Goal: Task Accomplishment & Management: Complete application form

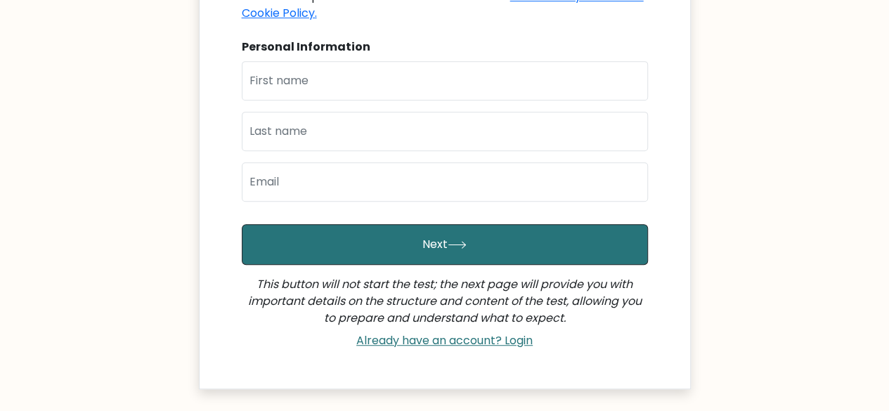
scroll to position [234, 0]
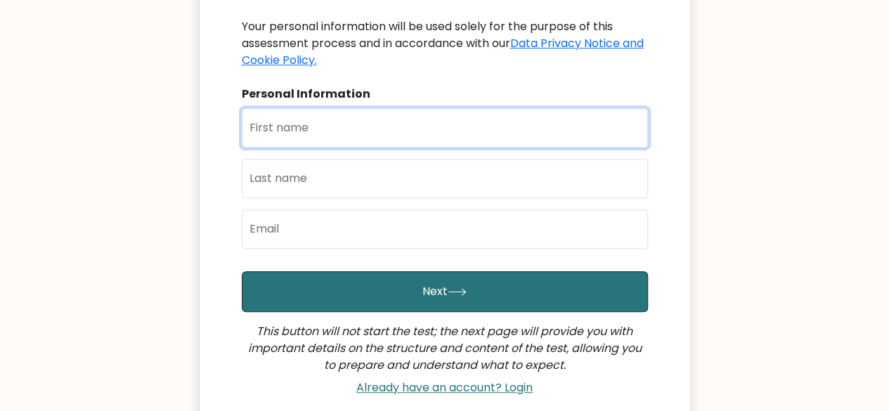
click at [331, 139] on input "text" at bounding box center [445, 127] width 406 height 39
type input "Ajay"
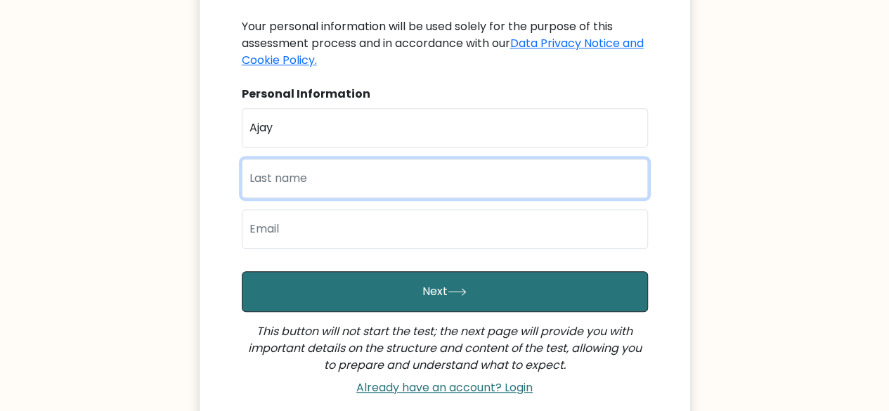
click at [316, 179] on input "text" at bounding box center [445, 178] width 406 height 39
type input "Adedeji"
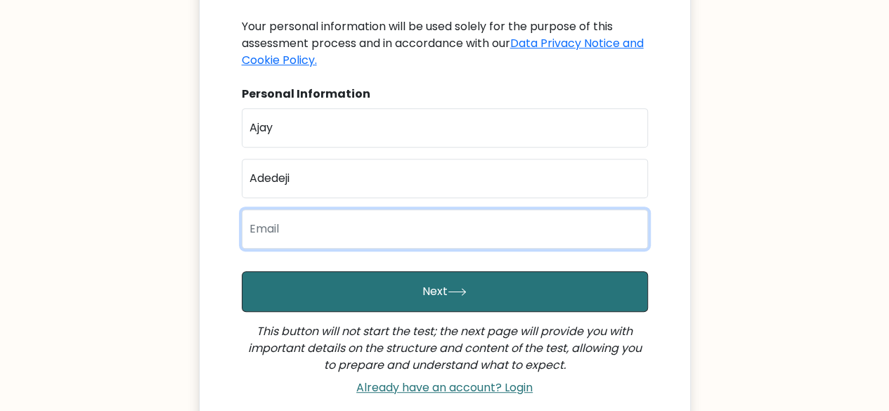
click at [294, 233] on input "email" at bounding box center [445, 229] width 406 height 39
type input "adedejiniran180@gmail.com"
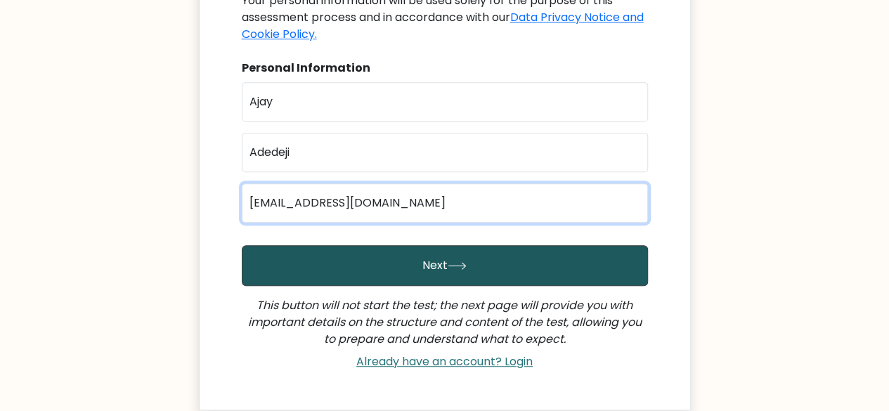
scroll to position [281, 0]
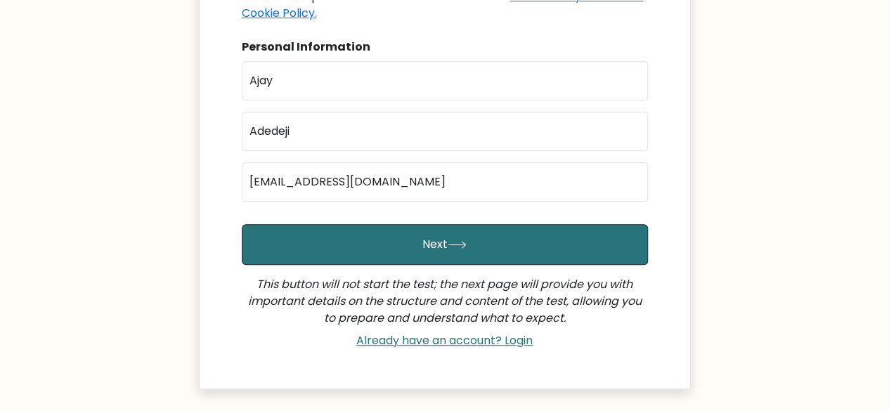
click at [780, 23] on body "XOXO IQ TEST Welcome to your personal test You have been invited by XOXO AGENCY…" at bounding box center [444, 114] width 889 height 790
click at [650, 18] on div "Welcome to your personal test You have been invited by XOXO AGENCY to take the …" at bounding box center [444, 112] width 423 height 485
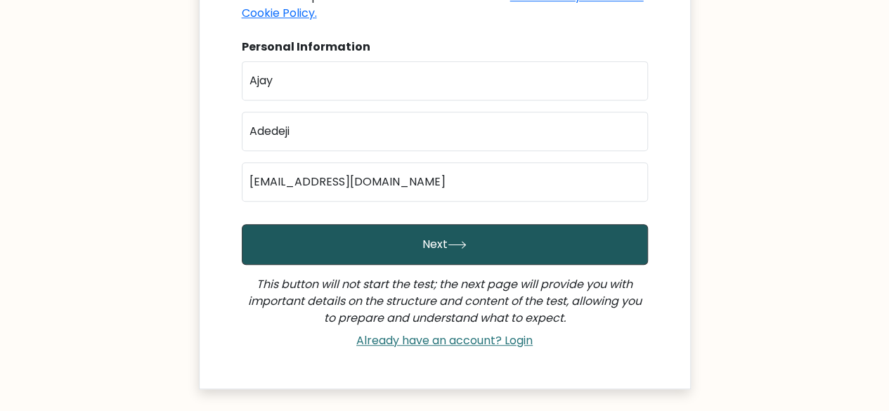
click at [390, 247] on button "Next" at bounding box center [445, 244] width 406 height 41
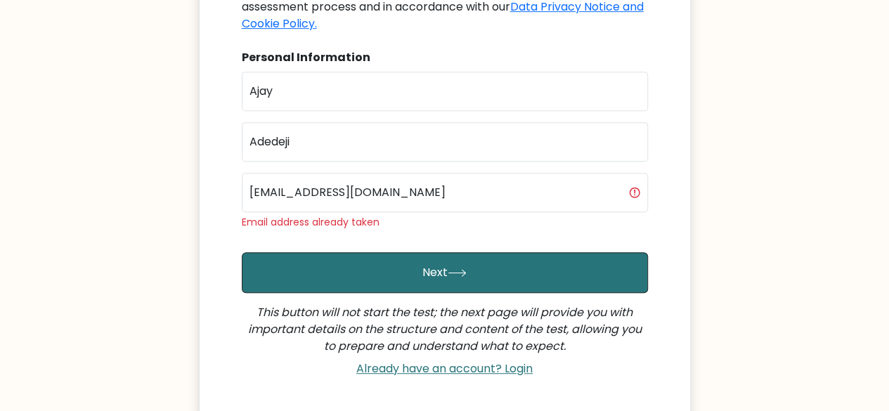
scroll to position [281, 0]
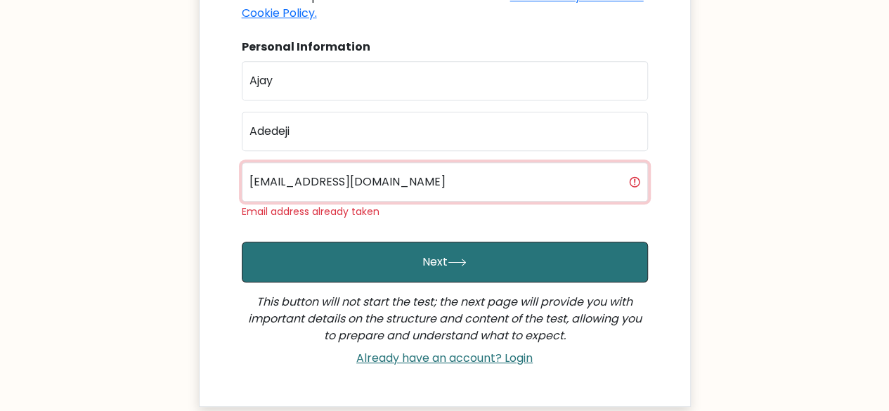
click at [427, 184] on input "adedejiniran180@gmail.com" at bounding box center [445, 181] width 406 height 39
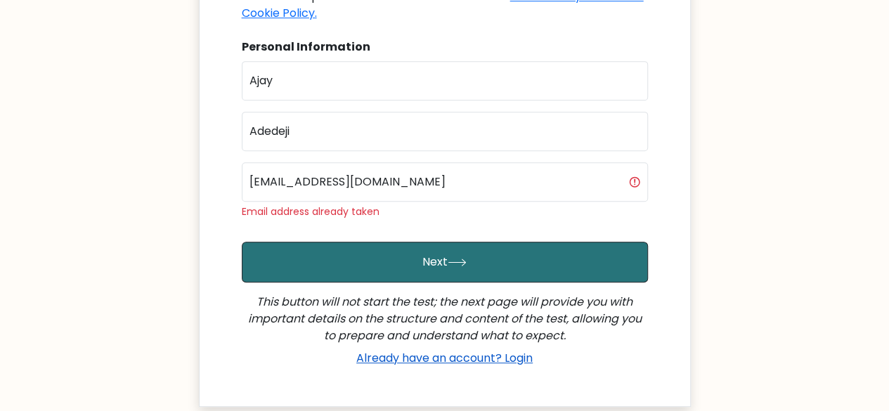
click at [463, 359] on link "Already have an account? Login" at bounding box center [445, 358] width 188 height 16
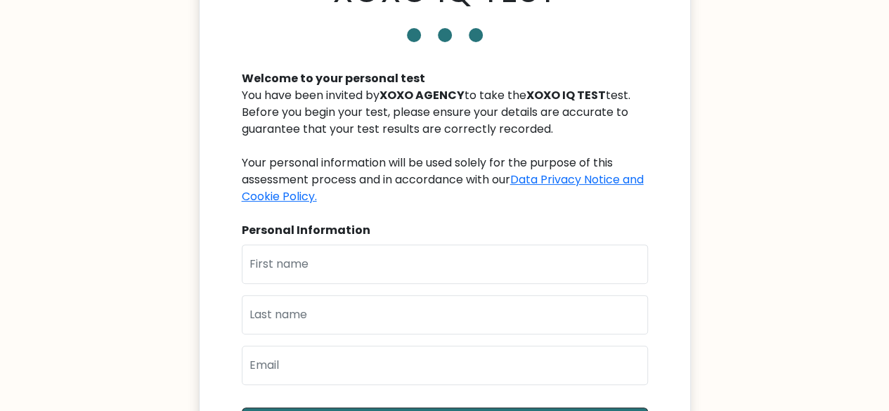
scroll to position [281, 0]
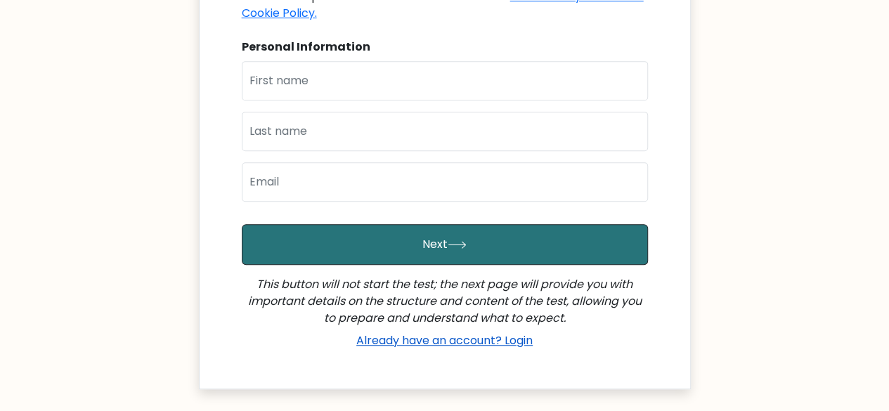
click at [442, 342] on link "Already have an account? Login" at bounding box center [445, 341] width 188 height 16
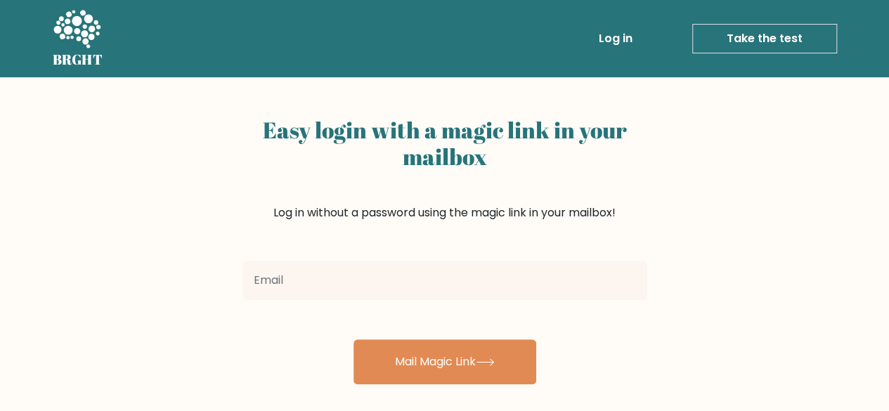
click at [375, 280] on input "email" at bounding box center [445, 280] width 405 height 39
type input "[EMAIL_ADDRESS][DOMAIN_NAME]"
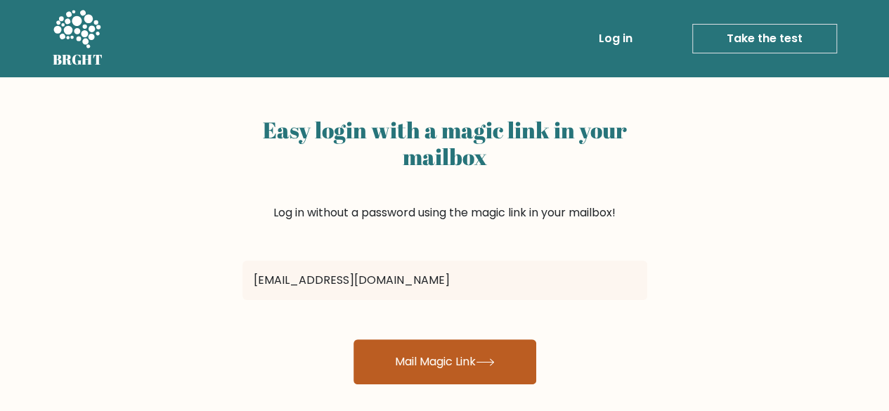
click at [443, 355] on button "Mail Magic Link" at bounding box center [445, 362] width 183 height 45
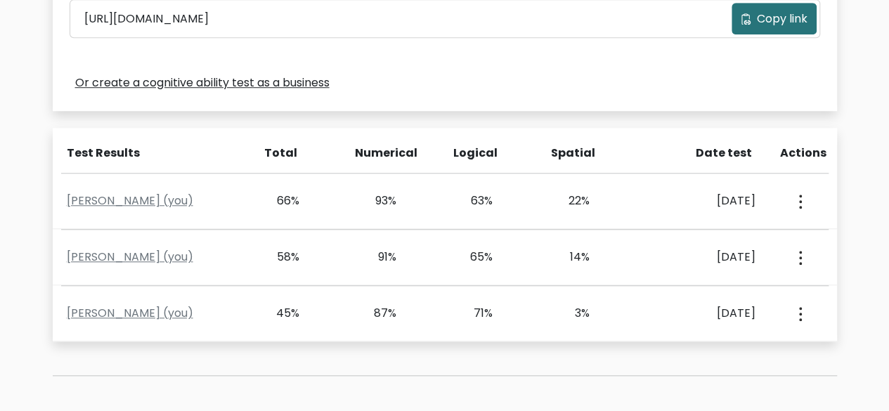
scroll to position [515, 0]
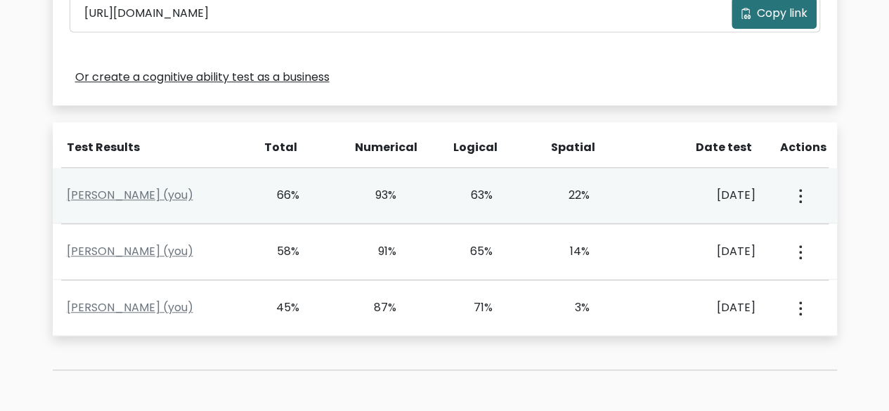
click at [804, 202] on button "button" at bounding box center [799, 196] width 11 height 44
click at [773, 187] on div "View Profile" at bounding box center [799, 196] width 65 height 44
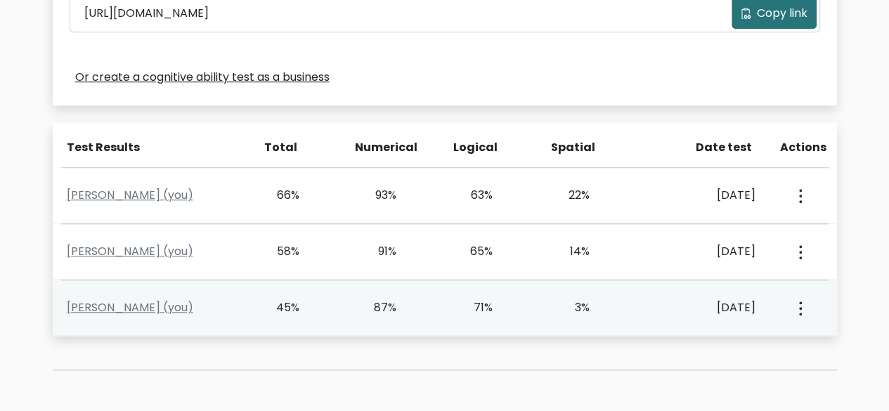
click at [796, 303] on button "button" at bounding box center [799, 308] width 11 height 44
click at [764, 345] on link "View Profile" at bounding box center [748, 348] width 111 height 22
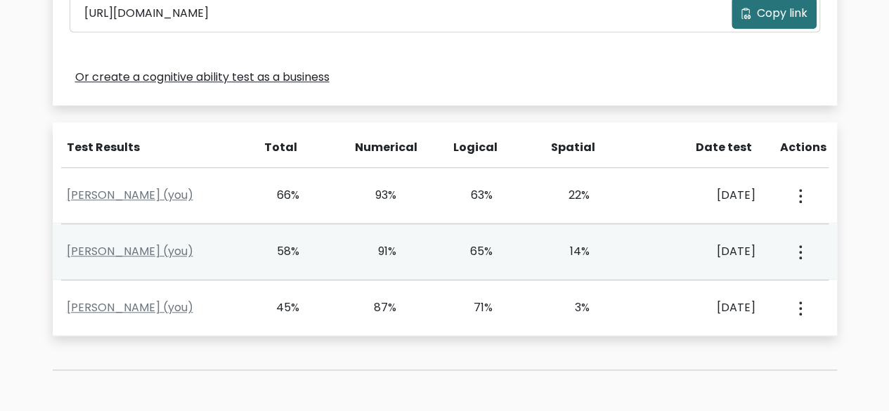
click at [804, 255] on button "button" at bounding box center [799, 252] width 11 height 44
click at [766, 286] on link "View Profile" at bounding box center [748, 292] width 111 height 22
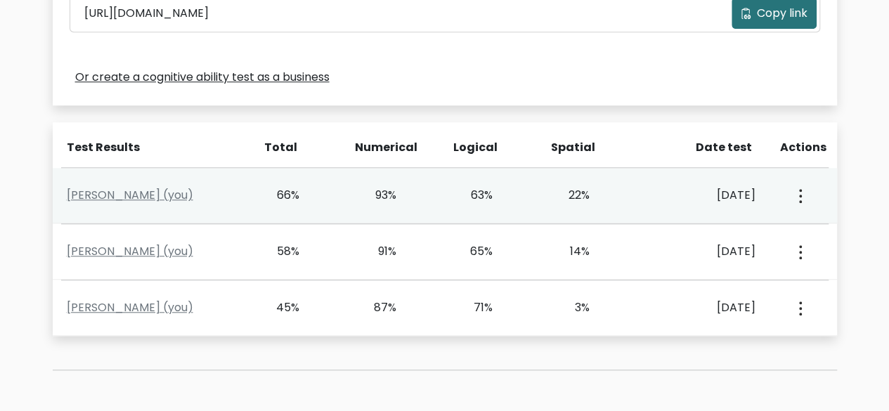
click at [799, 192] on icon "button" at bounding box center [800, 196] width 3 height 14
click at [755, 229] on link "View Profile" at bounding box center [748, 236] width 111 height 22
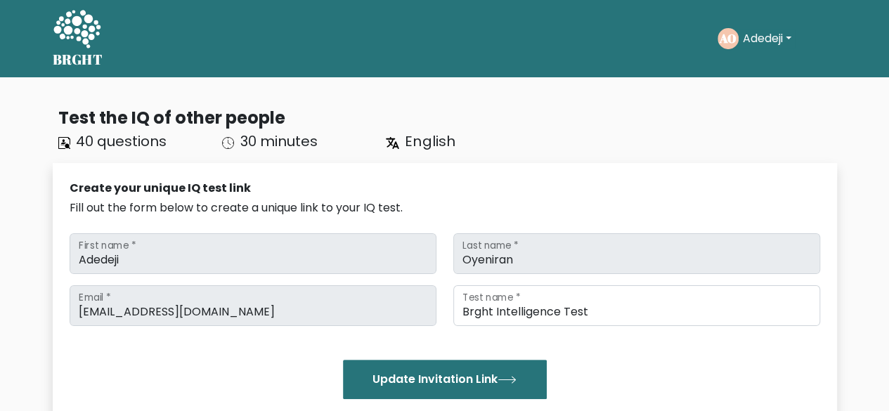
scroll to position [46, 0]
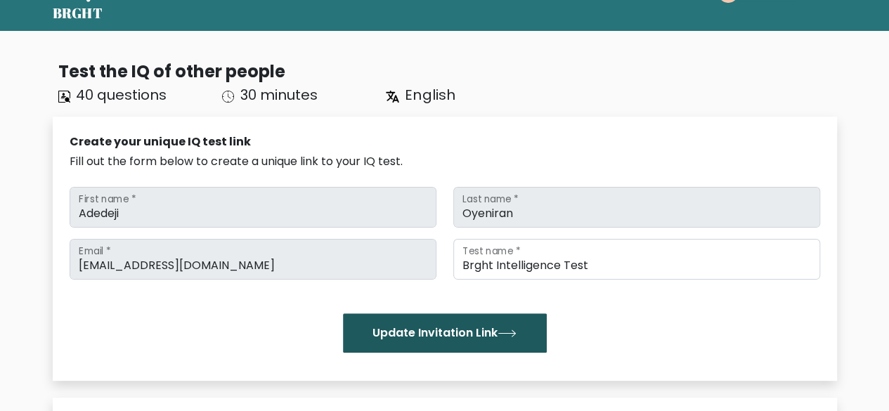
click at [420, 331] on button "Update Invitation Link" at bounding box center [445, 333] width 204 height 39
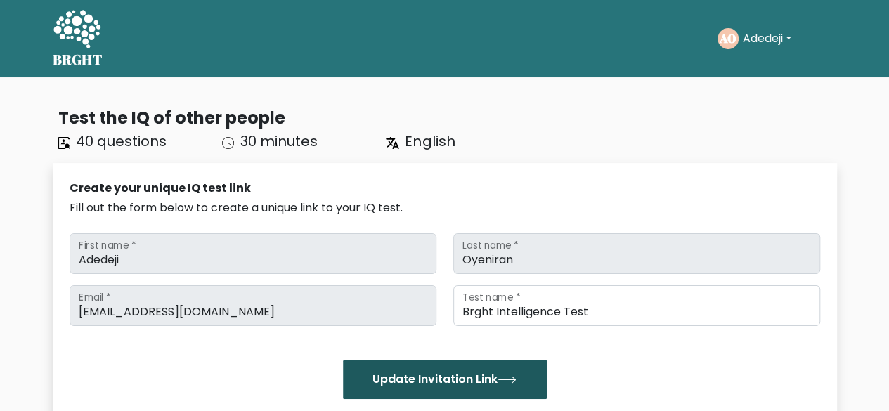
click at [467, 385] on button "Update Invitation Link" at bounding box center [445, 379] width 204 height 39
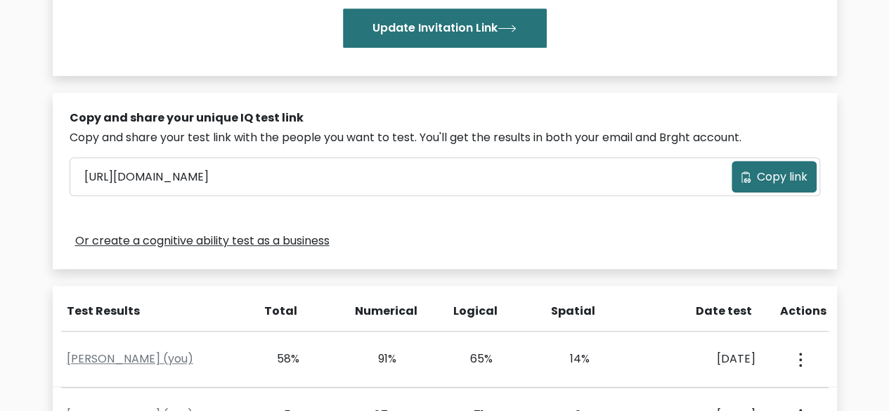
scroll to position [234, 0]
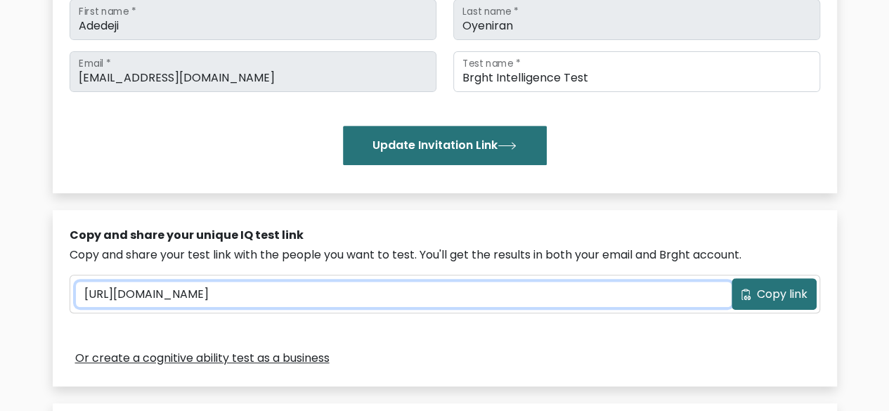
click at [435, 295] on input "[URL][DOMAIN_NAME]" at bounding box center [404, 294] width 656 height 25
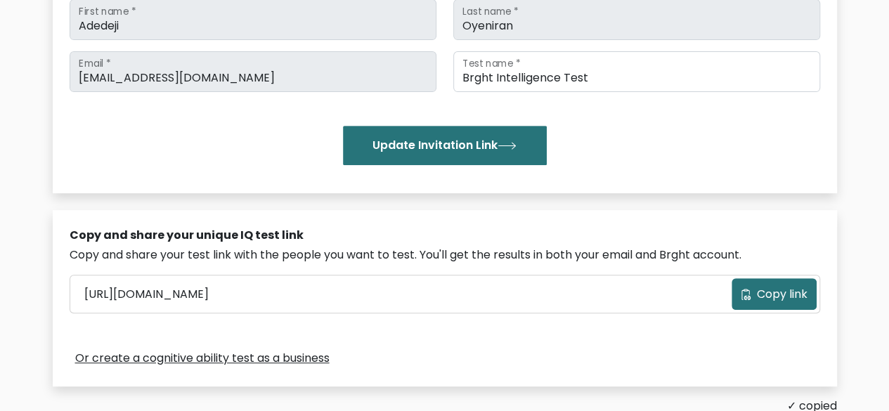
click at [767, 290] on span "Copy link" at bounding box center [782, 294] width 51 height 17
click at [768, 278] on button "Copy link" at bounding box center [774, 294] width 85 height 32
click at [770, 290] on span "Copy link" at bounding box center [782, 294] width 51 height 17
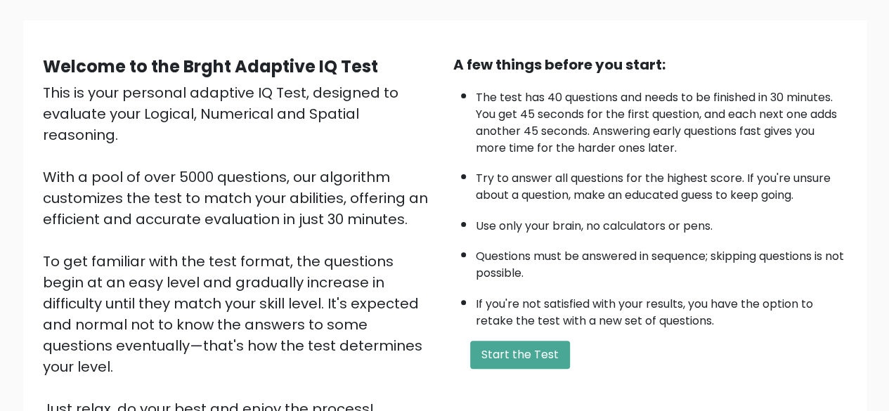
scroll to position [232, 0]
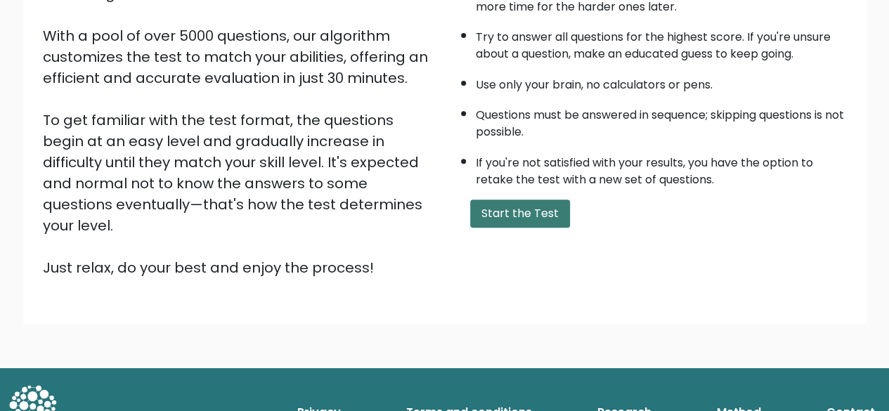
click at [508, 205] on button "Start the Test" at bounding box center [520, 214] width 100 height 28
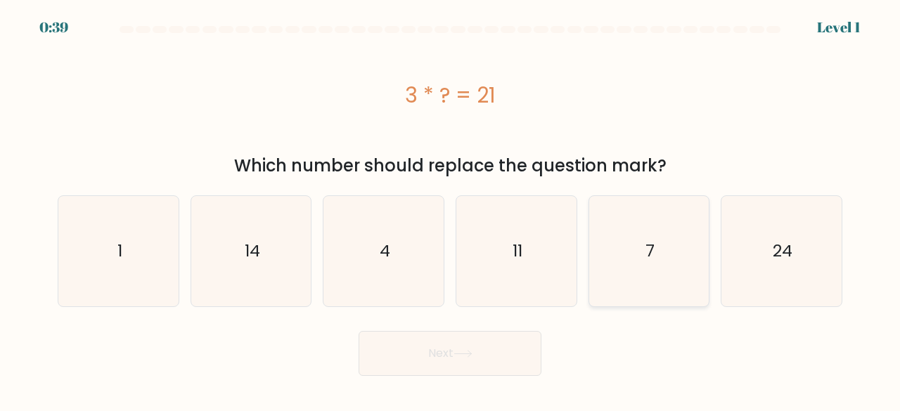
click at [620, 244] on icon "7" at bounding box center [649, 251] width 110 height 110
click at [451, 210] on input "e. 7" at bounding box center [450, 208] width 1 height 4
radio input "true"
click at [471, 352] on icon at bounding box center [462, 354] width 17 height 6
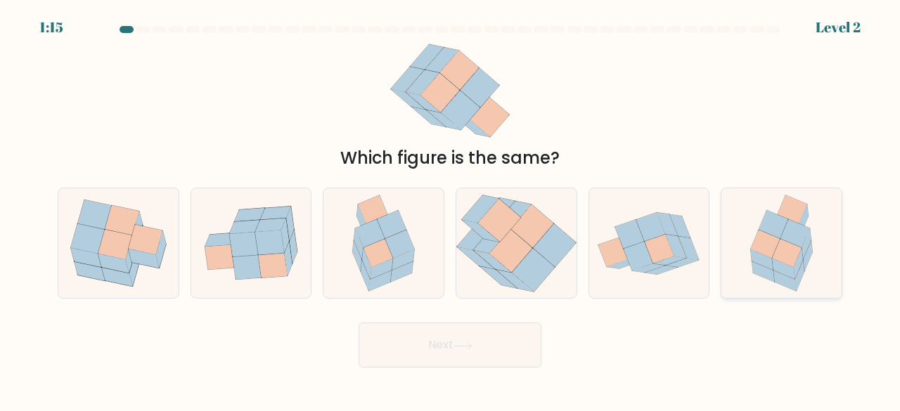
click at [752, 236] on icon at bounding box center [781, 243] width 85 height 110
click at [451, 210] on input "f." at bounding box center [450, 208] width 1 height 4
radio input "true"
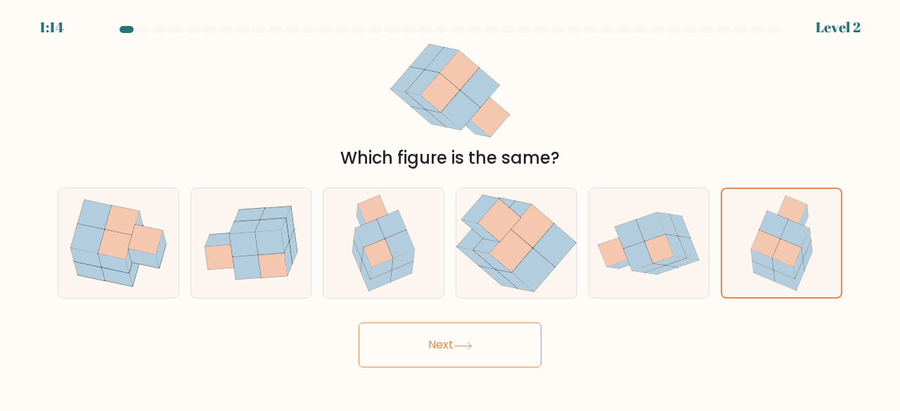
click at [439, 360] on button "Next" at bounding box center [450, 345] width 183 height 45
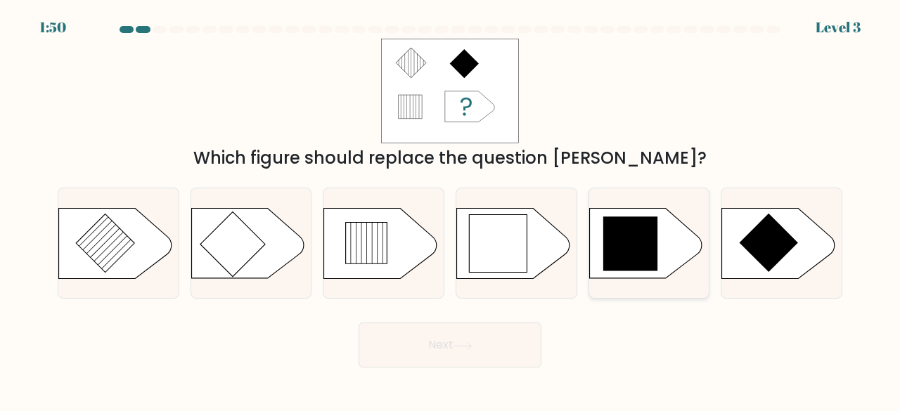
click at [638, 254] on icon at bounding box center [630, 244] width 55 height 55
click at [451, 210] on input "e." at bounding box center [450, 208] width 1 height 4
radio input "true"
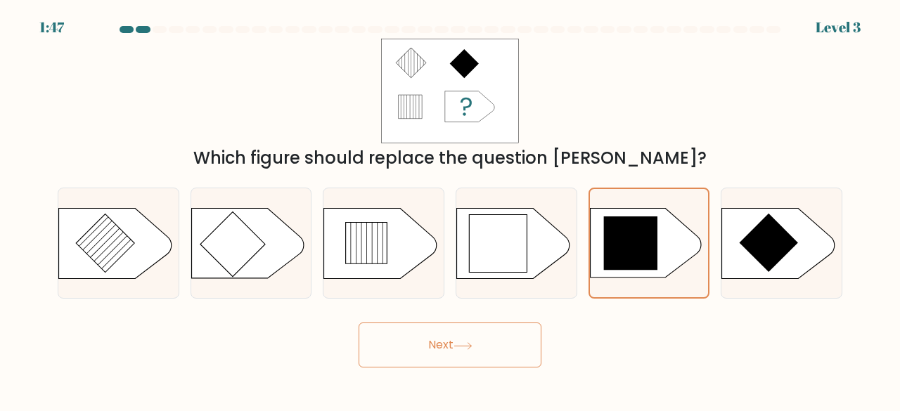
click at [470, 334] on button "Next" at bounding box center [450, 345] width 183 height 45
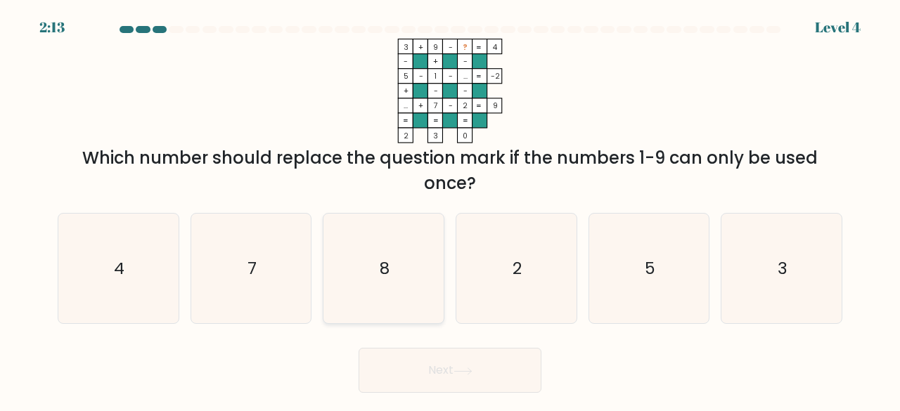
click at [391, 257] on icon "8" at bounding box center [383, 269] width 110 height 110
click at [450, 210] on input "c. 8" at bounding box center [450, 208] width 1 height 4
radio input "true"
click at [475, 379] on button "Next" at bounding box center [450, 370] width 183 height 45
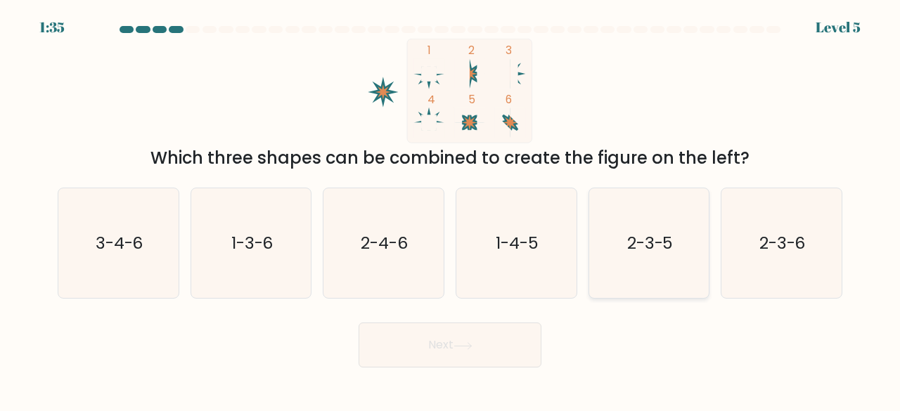
click at [655, 231] on text "2-3-5" at bounding box center [650, 242] width 46 height 23
click at [451, 210] on input "e. 2-3-5" at bounding box center [450, 208] width 1 height 4
radio input "true"
click at [402, 340] on button "Next" at bounding box center [450, 345] width 183 height 45
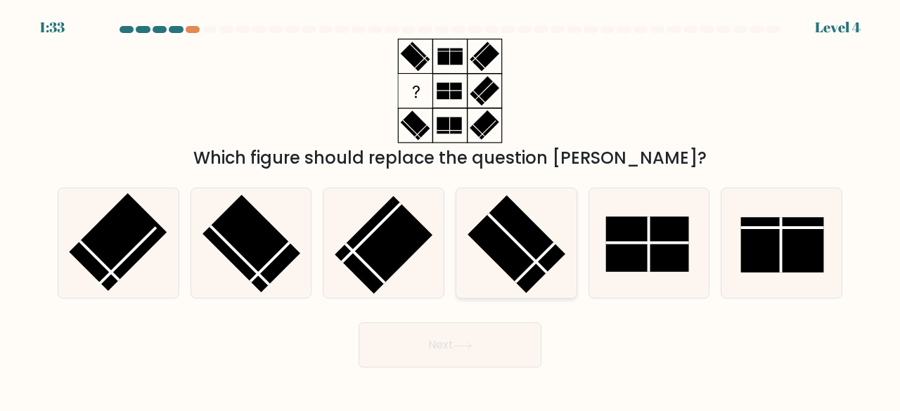
click at [523, 257] on rect at bounding box center [517, 244] width 98 height 98
click at [451, 210] on input "d." at bounding box center [450, 208] width 1 height 4
radio input "true"
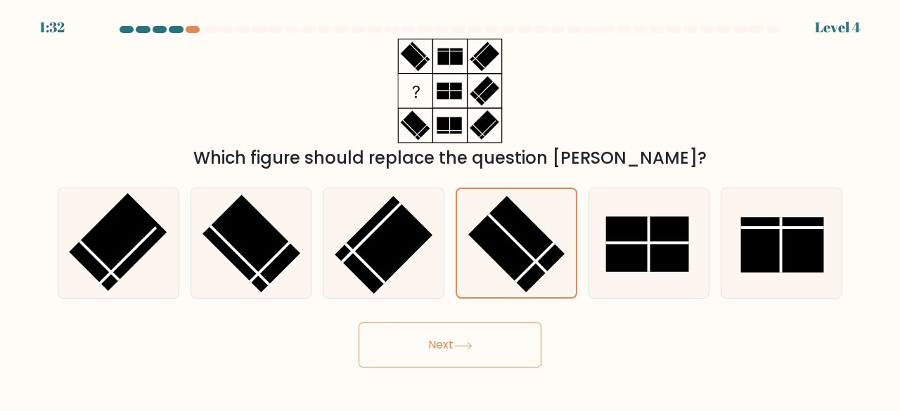
drag, startPoint x: 510, startPoint y: 338, endPoint x: 481, endPoint y: 317, distance: 36.3
click at [509, 339] on button "Next" at bounding box center [450, 345] width 183 height 45
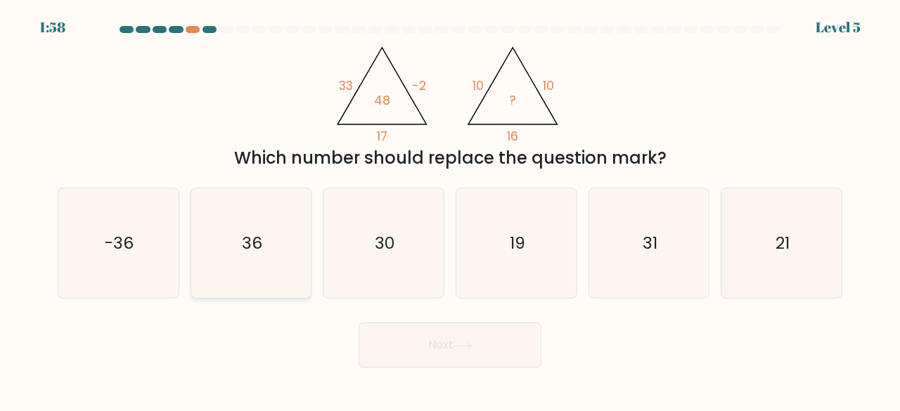
click at [297, 239] on icon "36" at bounding box center [251, 243] width 110 height 110
click at [450, 210] on input "b. 36" at bounding box center [450, 208] width 1 height 4
radio input "true"
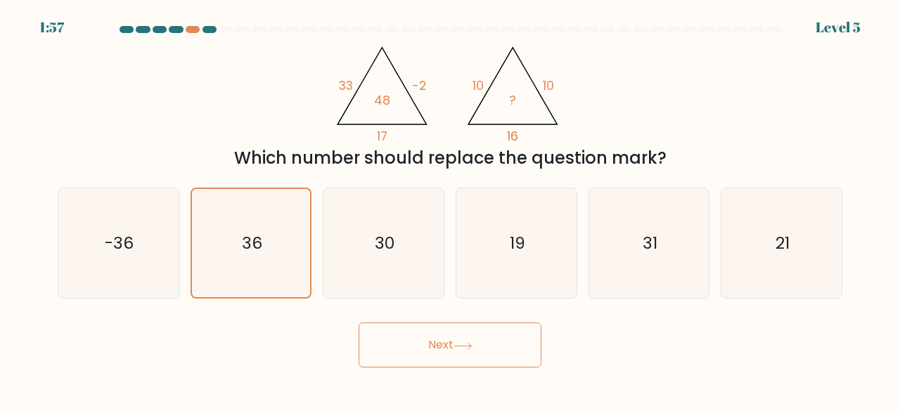
click at [437, 340] on button "Next" at bounding box center [450, 345] width 183 height 45
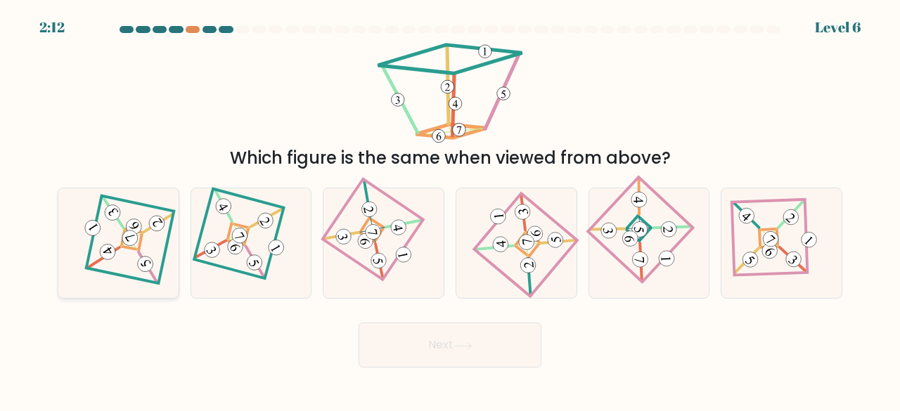
click at [114, 240] on icon at bounding box center [118, 243] width 77 height 88
click at [450, 210] on input "a." at bounding box center [450, 208] width 1 height 4
radio input "true"
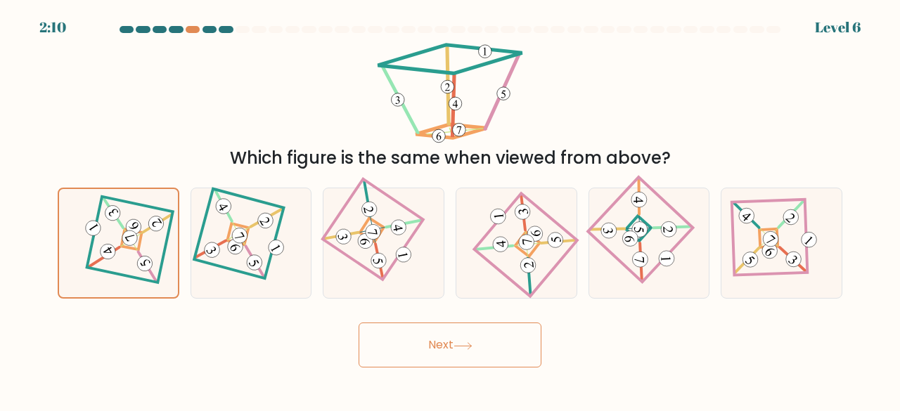
click at [435, 330] on button "Next" at bounding box center [450, 345] width 183 height 45
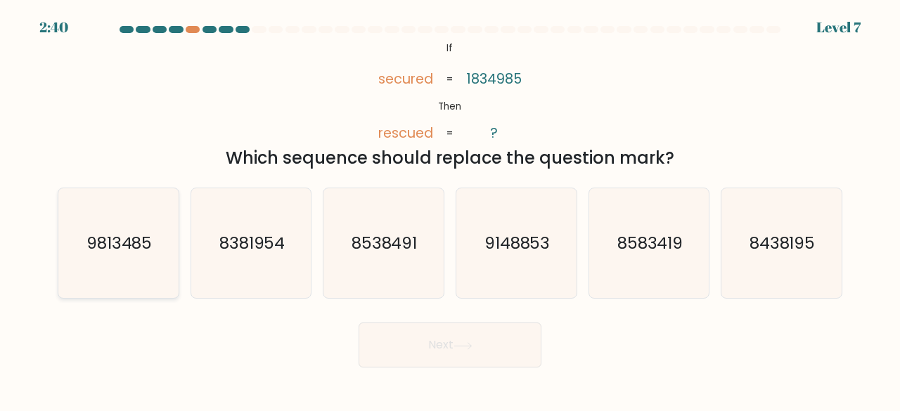
click at [145, 241] on text "9813485" at bounding box center [119, 242] width 66 height 23
click at [450, 210] on input "a. 9813485" at bounding box center [450, 208] width 1 height 4
radio input "true"
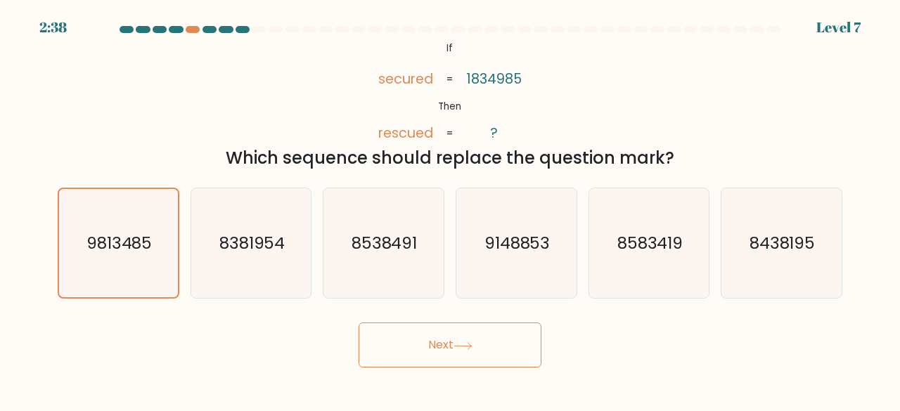
click at [488, 338] on button "Next" at bounding box center [450, 345] width 183 height 45
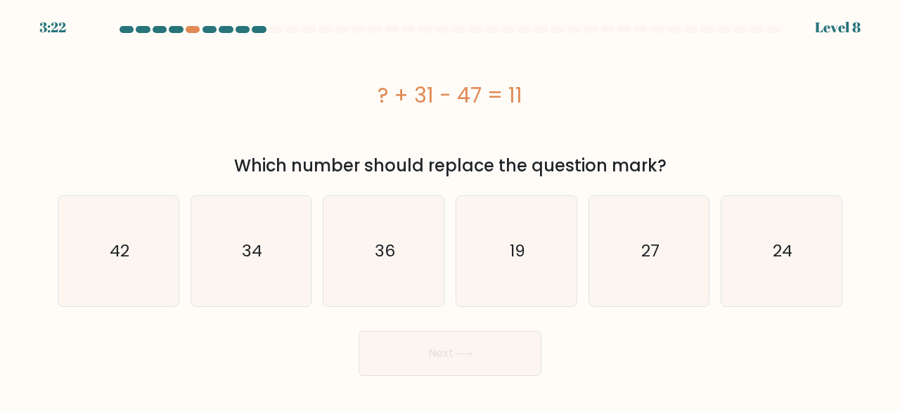
drag, startPoint x: 354, startPoint y: 108, endPoint x: 578, endPoint y: 87, distance: 225.2
click at [578, 87] on div "? + 31 - 47 = 11" at bounding box center [450, 95] width 785 height 32
copy div "? + 31 - 47 = 11"
click at [615, 241] on icon "27" at bounding box center [649, 251] width 110 height 110
click at [451, 210] on input "e. 27" at bounding box center [450, 208] width 1 height 4
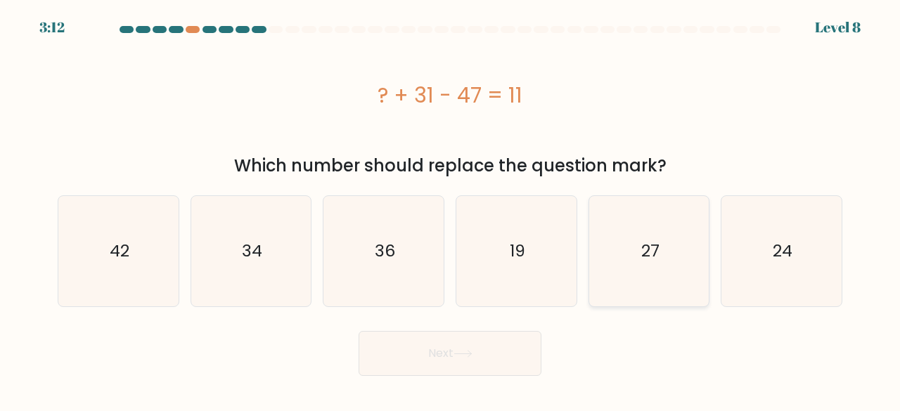
radio input "true"
click at [482, 361] on button "Next" at bounding box center [450, 353] width 183 height 45
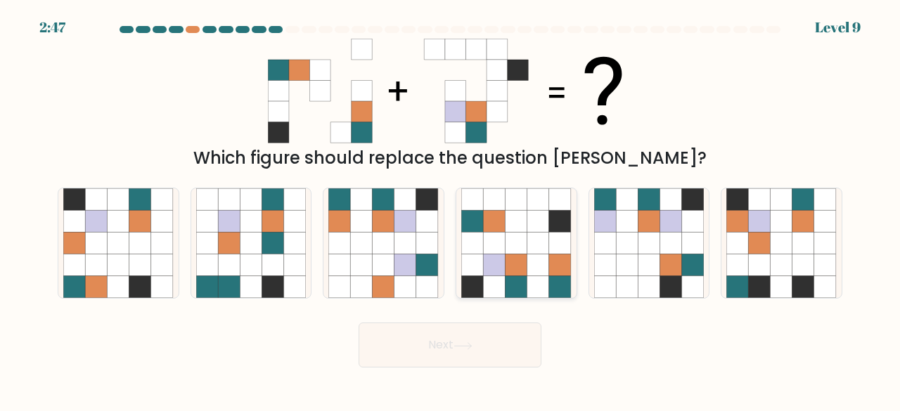
click at [480, 212] on icon at bounding box center [472, 221] width 22 height 22
click at [451, 210] on input "d." at bounding box center [450, 208] width 1 height 4
radio input "true"
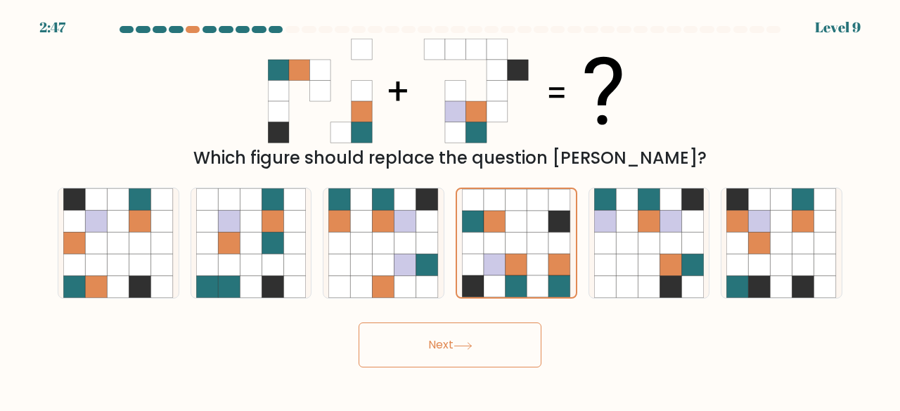
click at [514, 352] on button "Next" at bounding box center [450, 345] width 183 height 45
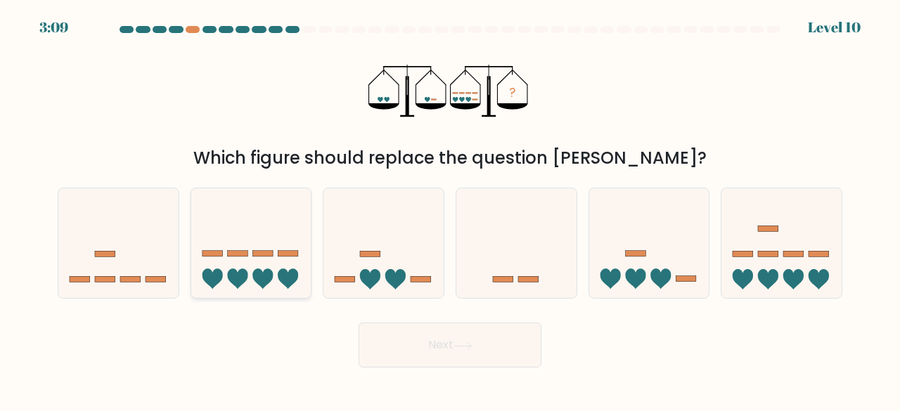
click at [219, 235] on icon at bounding box center [251, 242] width 120 height 99
click at [450, 210] on input "b." at bounding box center [450, 208] width 1 height 4
radio input "true"
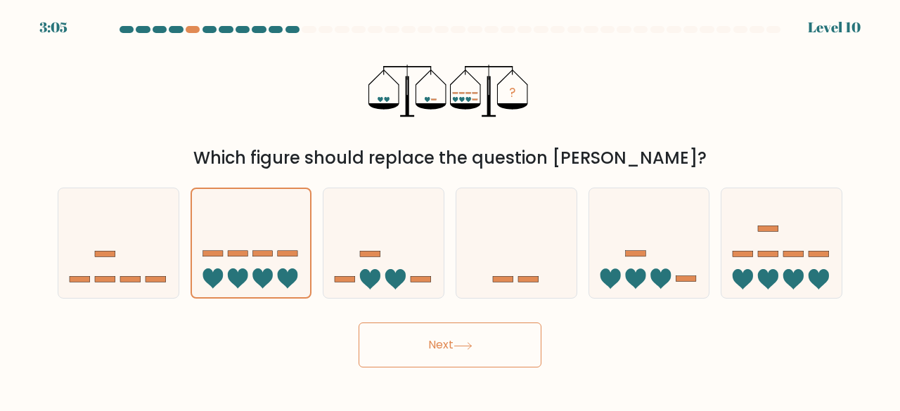
click at [436, 358] on button "Next" at bounding box center [450, 345] width 183 height 45
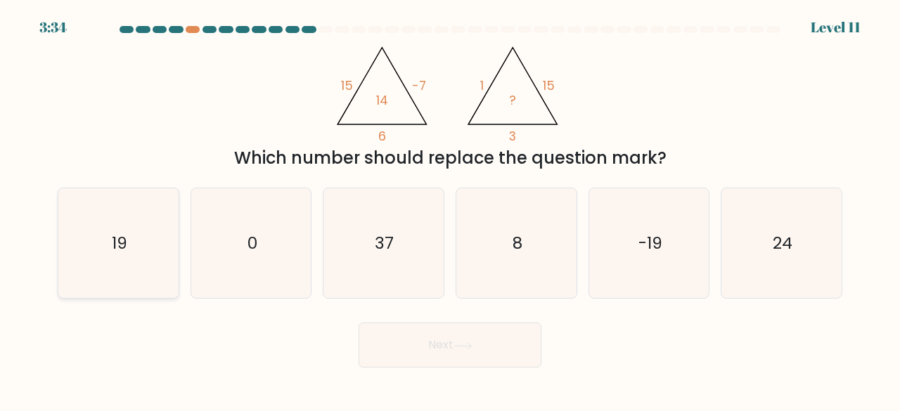
click at [134, 243] on icon "19" at bounding box center [118, 243] width 110 height 110
click at [450, 210] on input "a. 19" at bounding box center [450, 208] width 1 height 4
radio input "true"
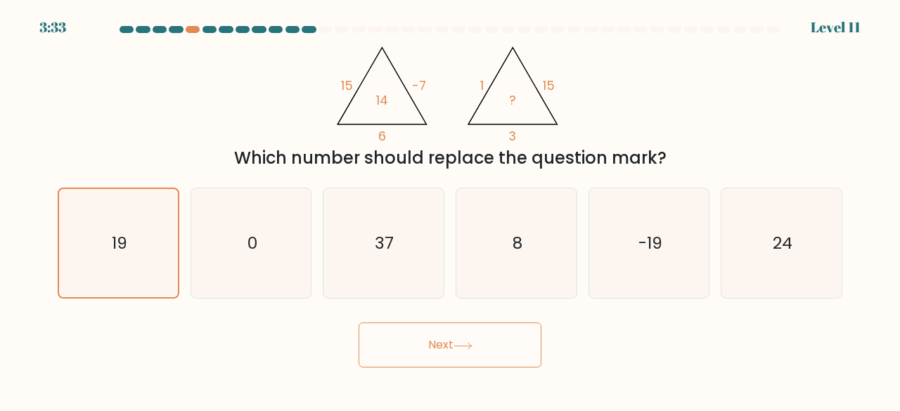
click at [461, 356] on button "Next" at bounding box center [450, 345] width 183 height 45
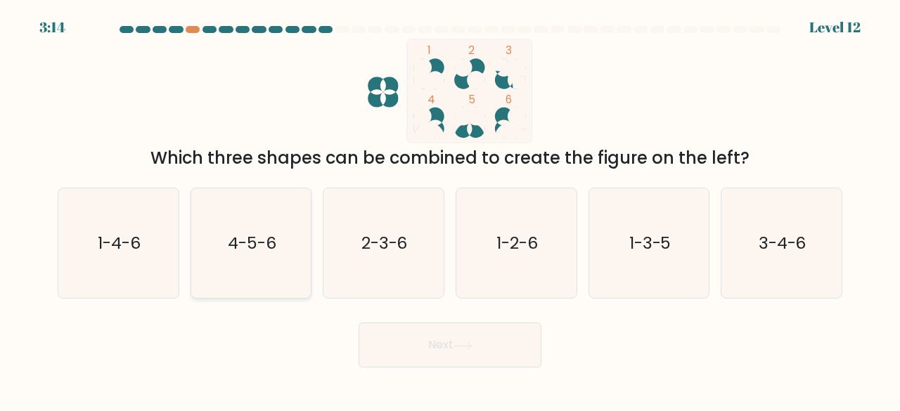
drag, startPoint x: 156, startPoint y: 216, endPoint x: 198, endPoint y: 212, distance: 41.7
click at [156, 216] on icon "1-4-6" at bounding box center [118, 243] width 110 height 110
click at [450, 210] on input "a. 1-4-6" at bounding box center [450, 208] width 1 height 4
radio input "true"
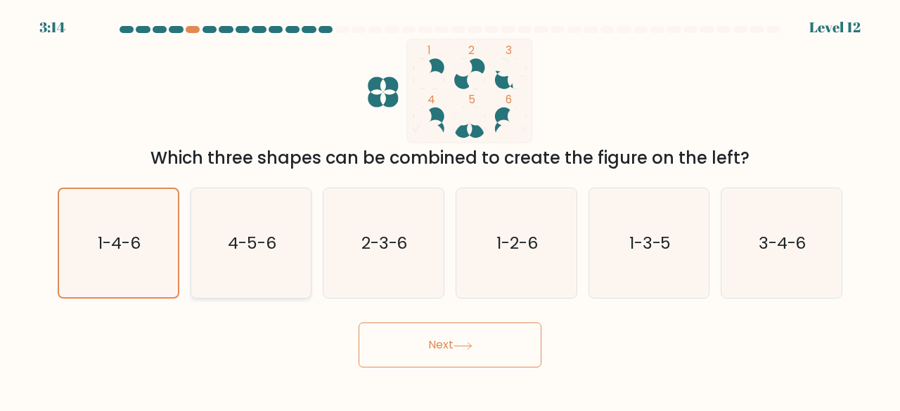
click at [222, 208] on icon "4-5-6" at bounding box center [251, 243] width 110 height 110
click at [450, 208] on input "b. 4-5-6" at bounding box center [450, 208] width 1 height 4
radio input "true"
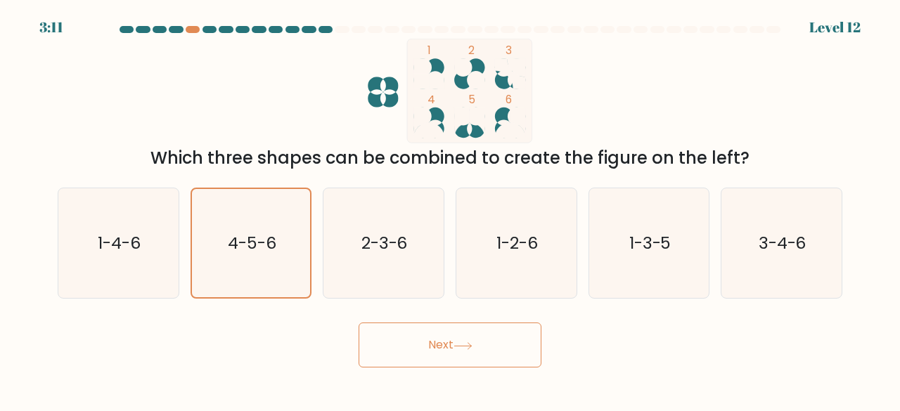
click at [483, 359] on button "Next" at bounding box center [450, 345] width 183 height 45
click at [423, 337] on button "Next" at bounding box center [450, 345] width 183 height 45
click at [356, 222] on icon "2-3-6" at bounding box center [383, 243] width 110 height 110
click at [450, 210] on input "c. 2-3-6" at bounding box center [450, 208] width 1 height 4
radio input "true"
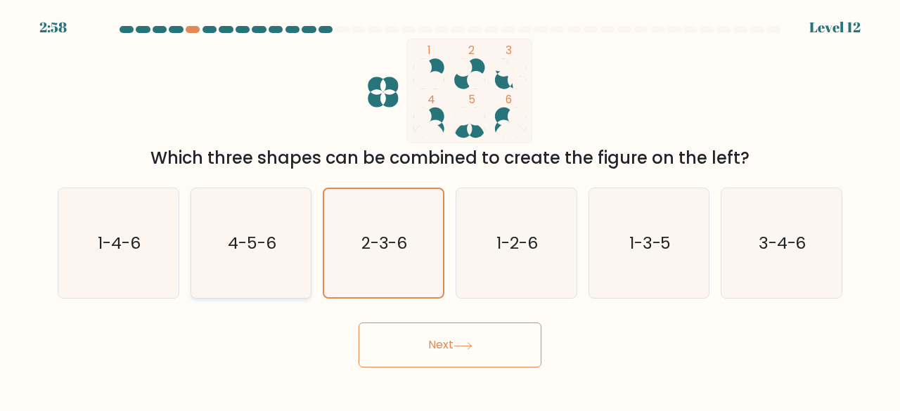
click at [280, 228] on icon "4-5-6" at bounding box center [251, 243] width 110 height 110
click at [450, 210] on input "b. 4-5-6" at bounding box center [450, 208] width 1 height 4
radio input "true"
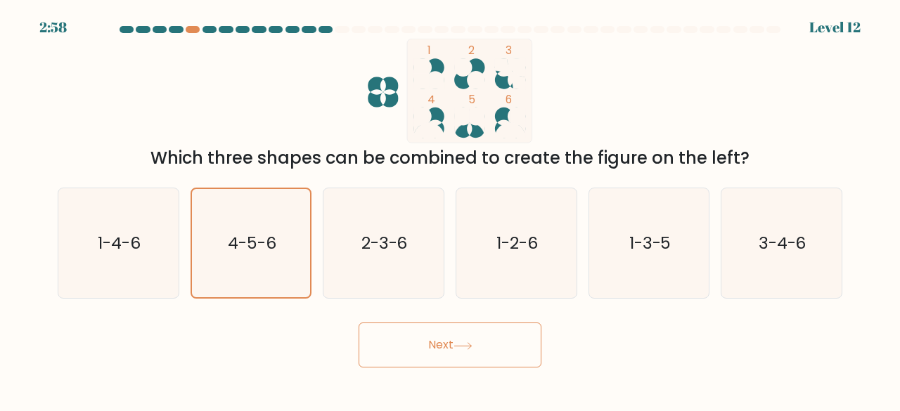
click at [404, 326] on button "Next" at bounding box center [450, 345] width 183 height 45
click at [427, 342] on button "Next" at bounding box center [450, 345] width 183 height 45
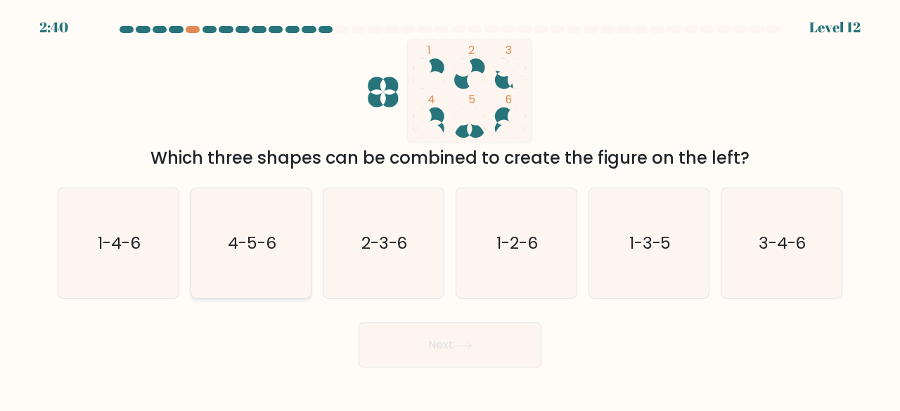
click at [288, 238] on icon "4-5-6" at bounding box center [251, 243] width 110 height 110
click at [450, 210] on input "b. 4-5-6" at bounding box center [450, 208] width 1 height 4
radio input "true"
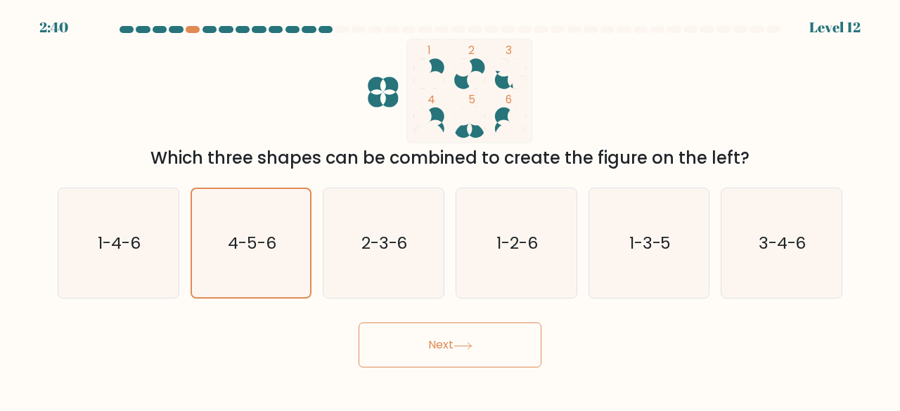
click at [426, 333] on button "Next" at bounding box center [450, 345] width 183 height 45
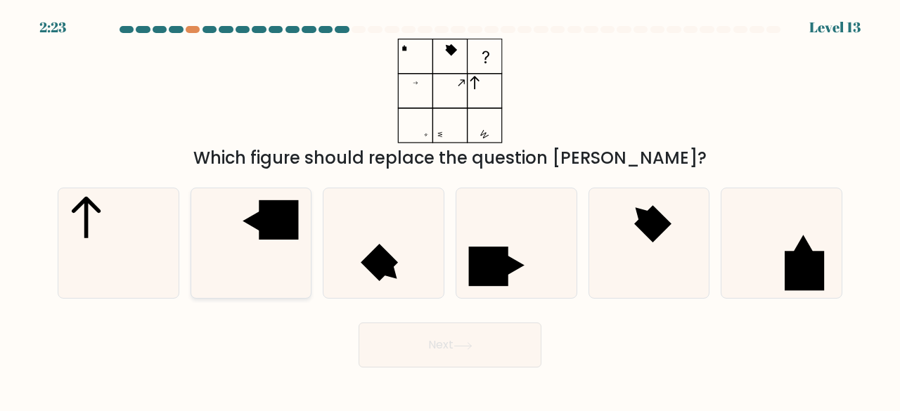
click at [231, 228] on icon at bounding box center [251, 243] width 110 height 110
click at [450, 210] on input "b." at bounding box center [450, 208] width 1 height 4
radio input "true"
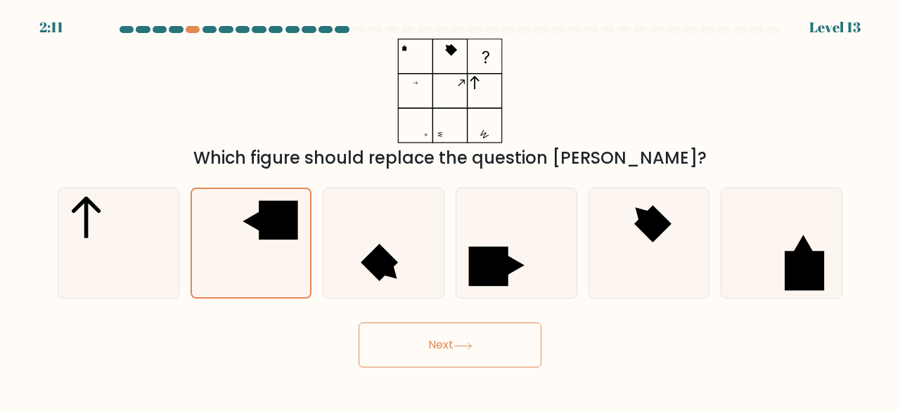
click at [487, 342] on button "Next" at bounding box center [450, 345] width 183 height 45
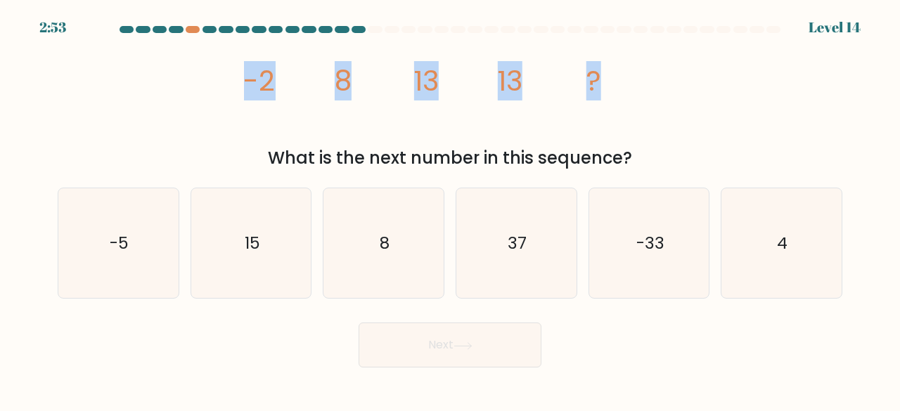
drag, startPoint x: 211, startPoint y: 91, endPoint x: 641, endPoint y: 75, distance: 430.6
click at [641, 75] on div "image/svg+xml -2 8 13 13 ? What is the next number in this sequence?" at bounding box center [450, 105] width 802 height 132
copy g "-2 8 13 13 ?"
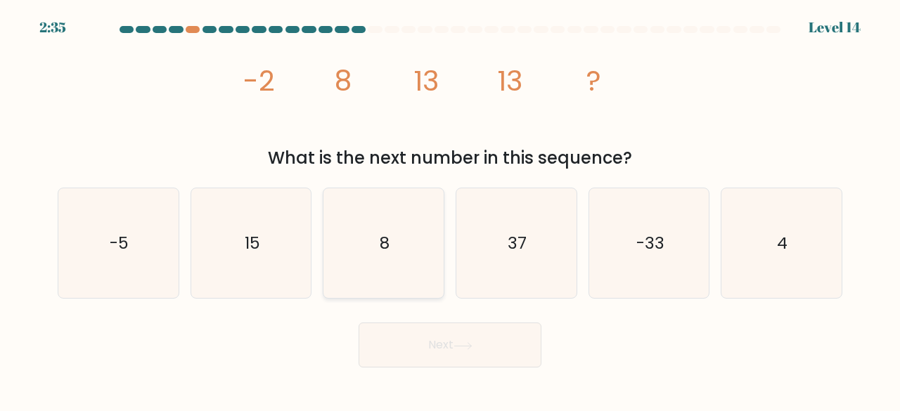
click at [406, 230] on icon "8" at bounding box center [383, 243] width 110 height 110
click at [450, 210] on input "c. 8" at bounding box center [450, 208] width 1 height 4
radio input "true"
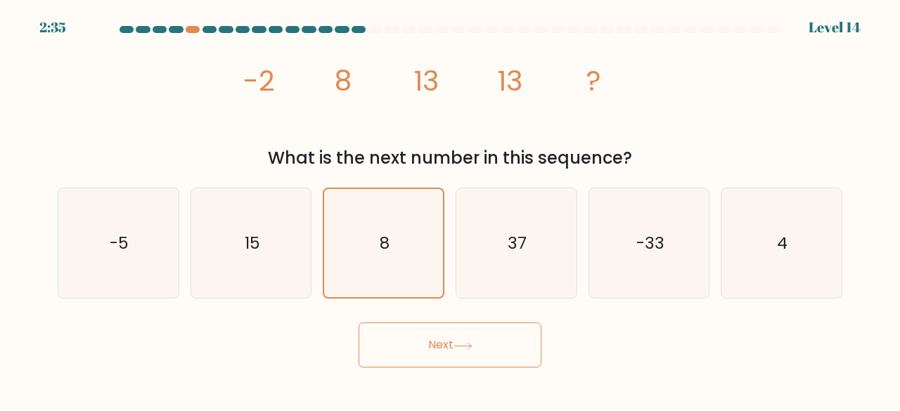
click at [455, 342] on button "Next" at bounding box center [450, 345] width 183 height 45
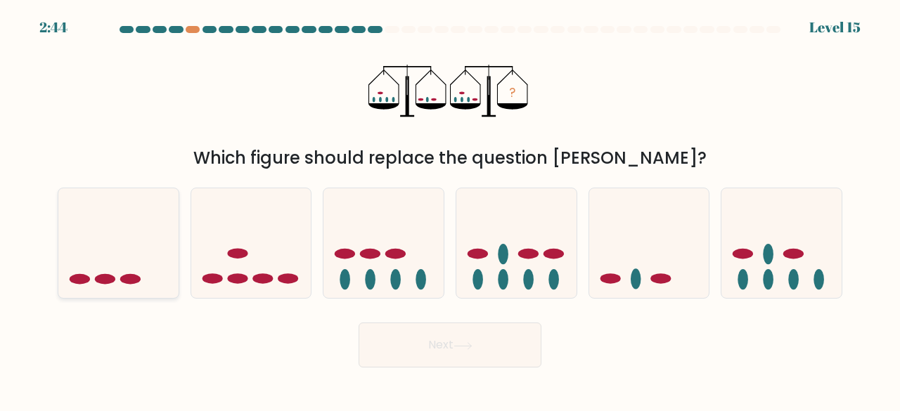
click at [108, 276] on ellipse at bounding box center [105, 279] width 20 height 11
click at [450, 210] on input "a." at bounding box center [450, 208] width 1 height 4
radio input "true"
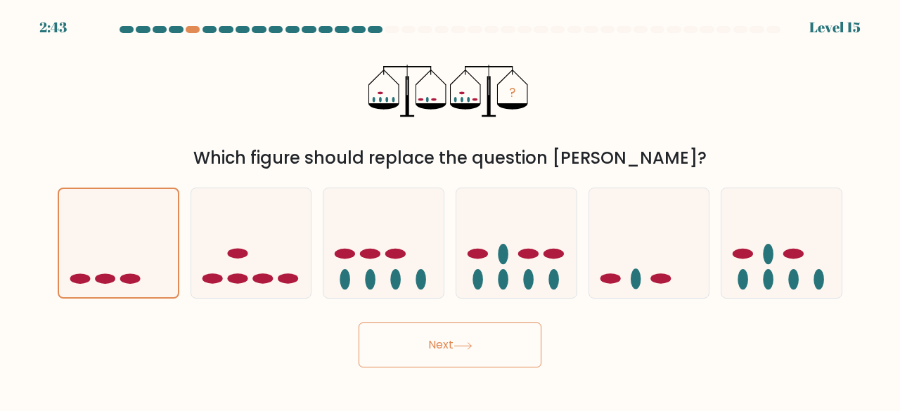
click at [532, 354] on button "Next" at bounding box center [450, 345] width 183 height 45
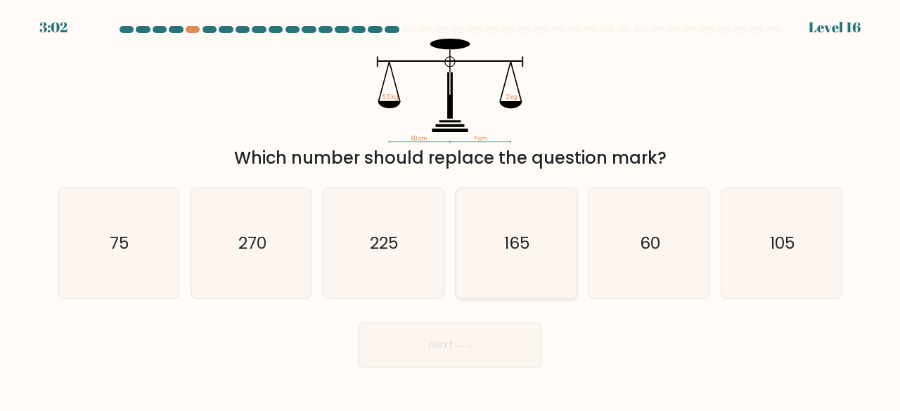
click at [517, 227] on icon "165" at bounding box center [516, 243] width 110 height 110
click at [451, 210] on input "d. 165" at bounding box center [450, 208] width 1 height 4
radio input "true"
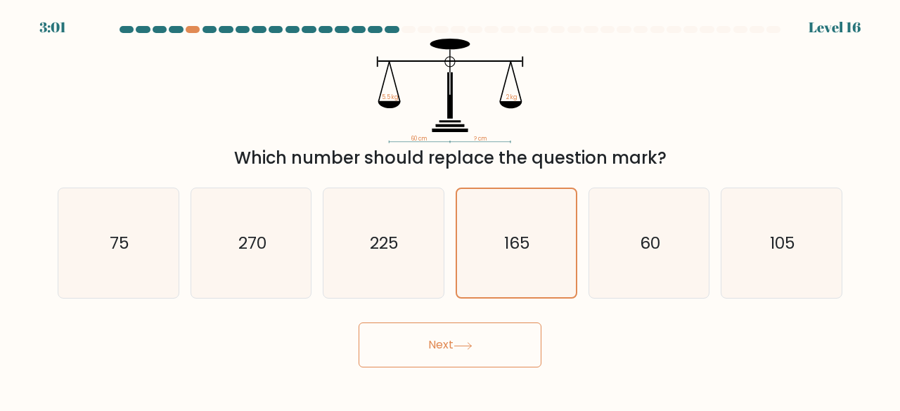
click at [508, 337] on button "Next" at bounding box center [450, 345] width 183 height 45
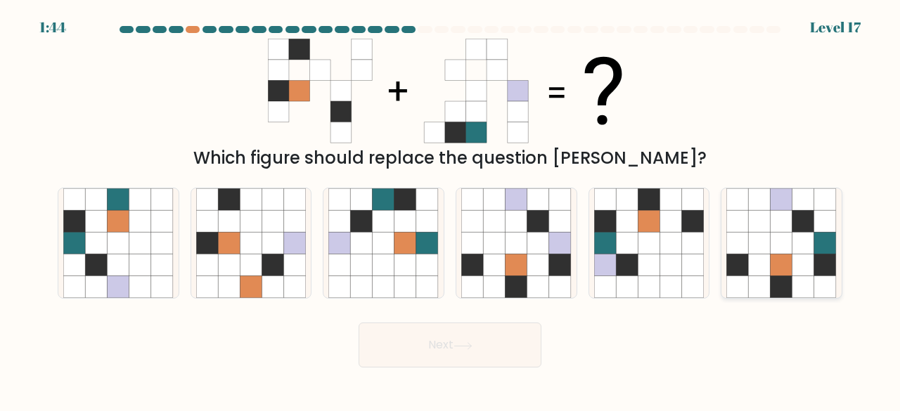
click at [764, 254] on icon at bounding box center [760, 244] width 22 height 22
click at [451, 210] on input "f." at bounding box center [450, 208] width 1 height 4
radio input "true"
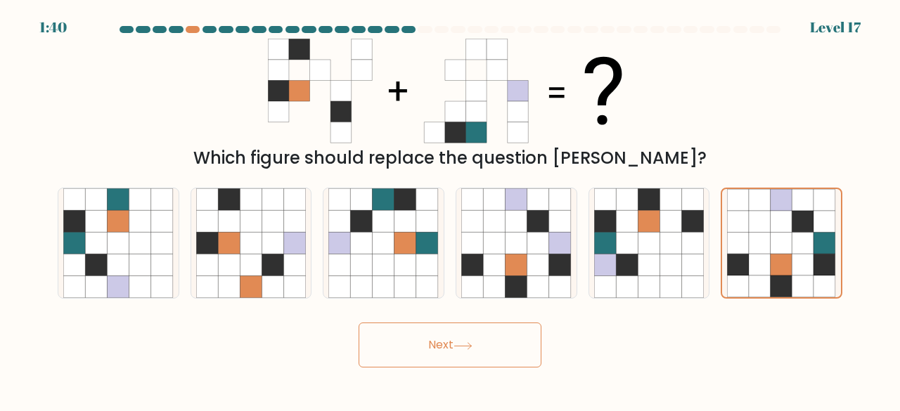
click at [447, 344] on button "Next" at bounding box center [450, 345] width 183 height 45
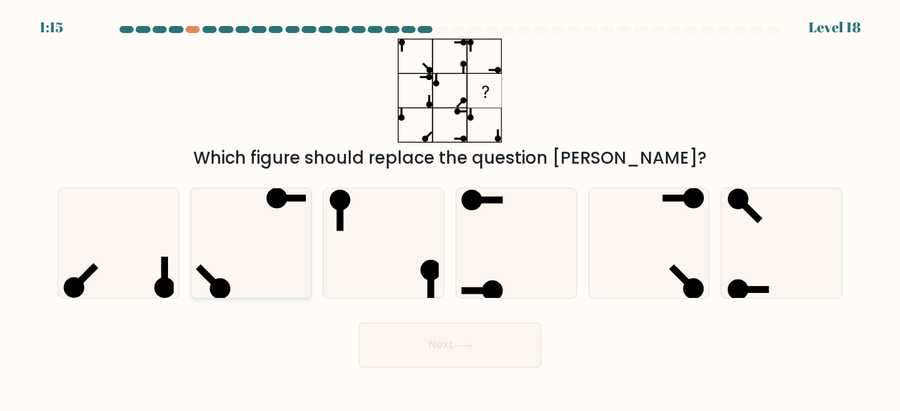
click at [284, 230] on icon at bounding box center [251, 243] width 110 height 110
click at [450, 210] on input "b." at bounding box center [450, 208] width 1 height 4
radio input "true"
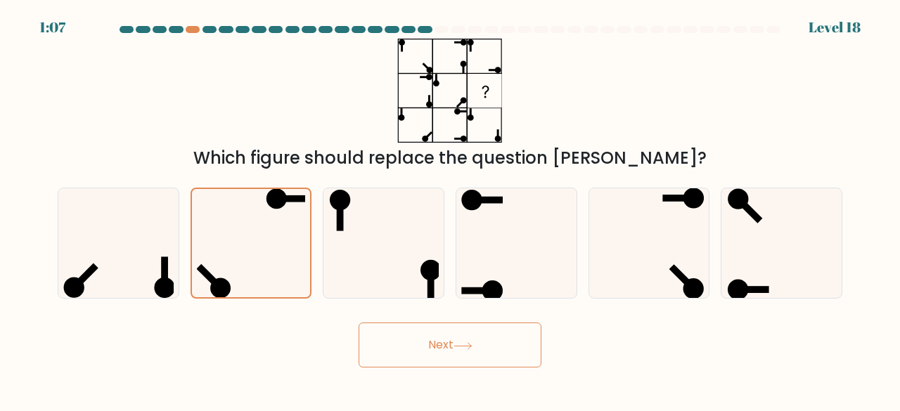
click at [423, 348] on button "Next" at bounding box center [450, 345] width 183 height 45
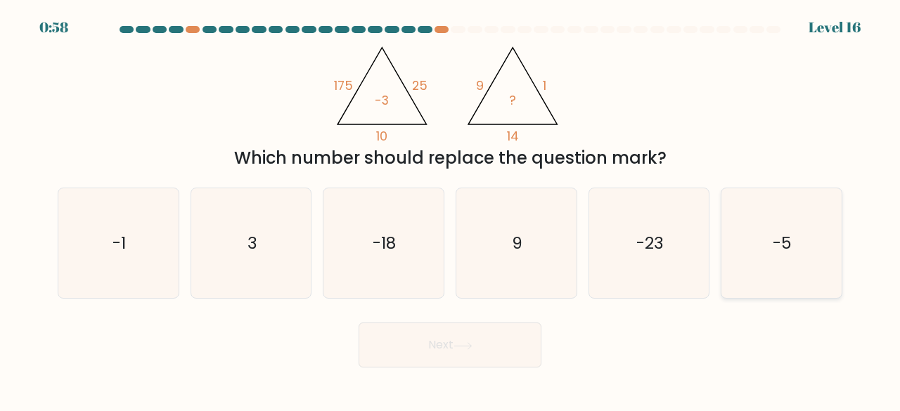
click at [765, 244] on icon "-5" at bounding box center [781, 243] width 110 height 110
click at [451, 210] on input "f. -5" at bounding box center [450, 208] width 1 height 4
radio input "true"
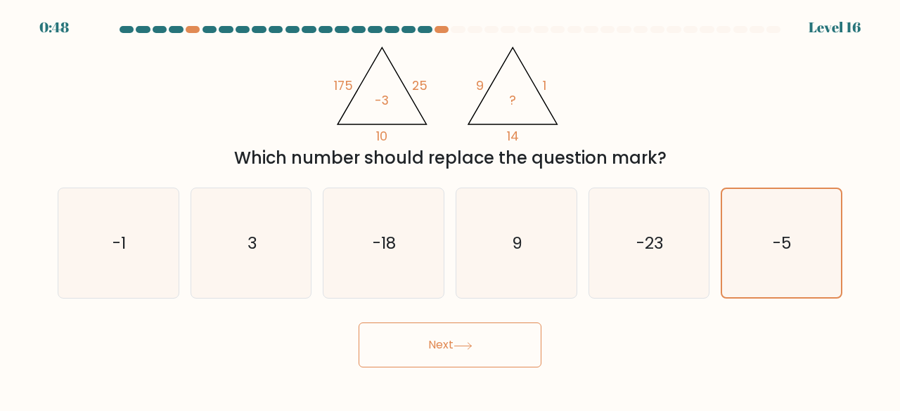
click at [458, 338] on button "Next" at bounding box center [450, 345] width 183 height 45
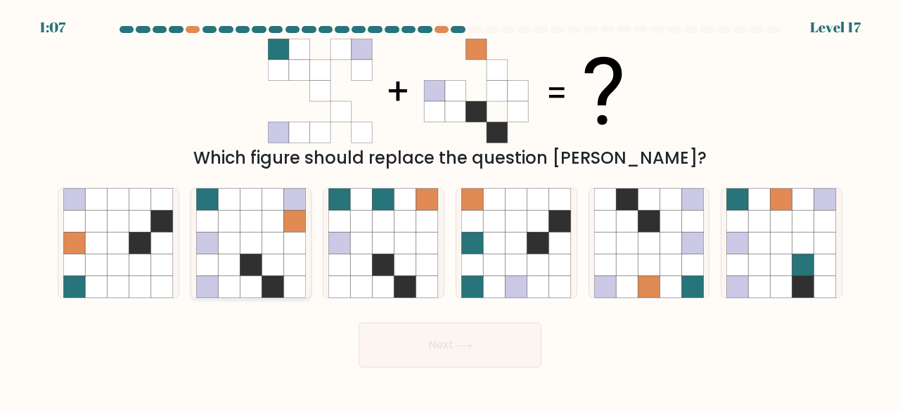
click at [273, 246] on icon at bounding box center [273, 244] width 22 height 22
click at [450, 210] on input "b." at bounding box center [450, 208] width 1 height 4
radio input "true"
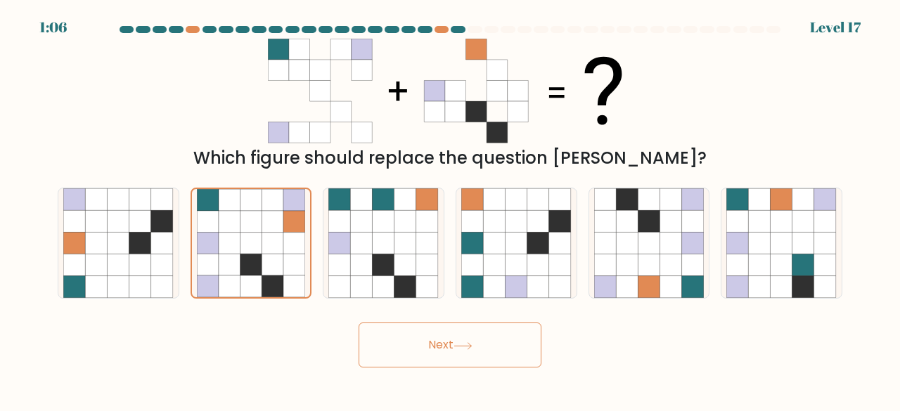
click at [432, 342] on button "Next" at bounding box center [450, 345] width 183 height 45
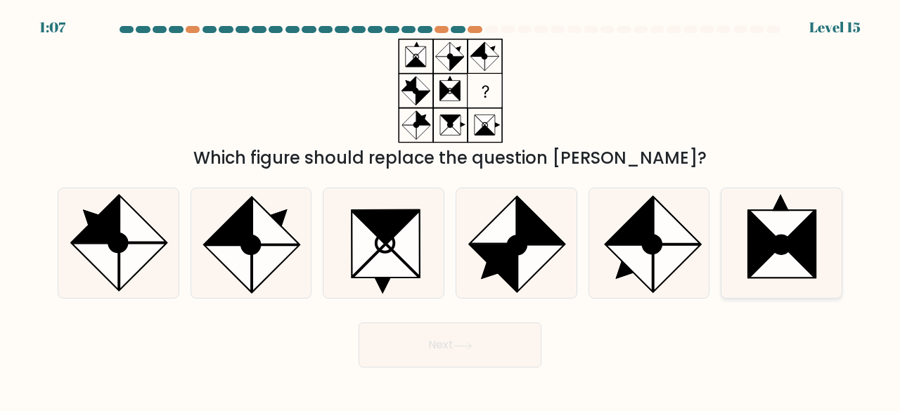
click at [771, 250] on icon at bounding box center [764, 244] width 33 height 66
click at [451, 210] on input "f." at bounding box center [450, 208] width 1 height 4
radio input "true"
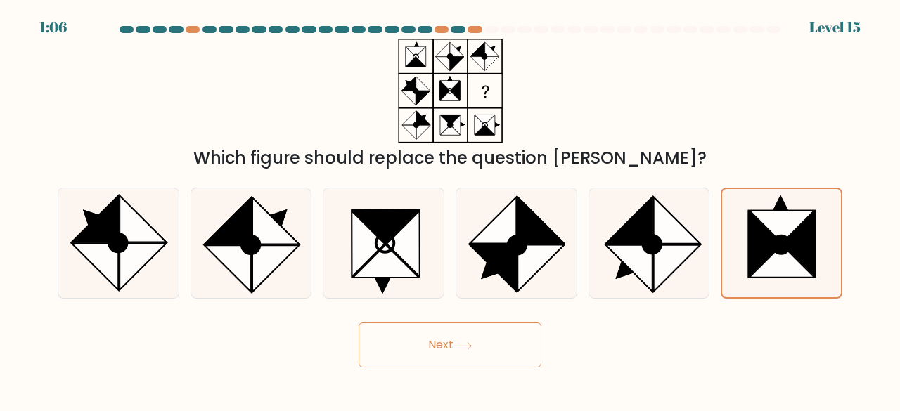
click at [472, 345] on icon at bounding box center [463, 346] width 19 height 8
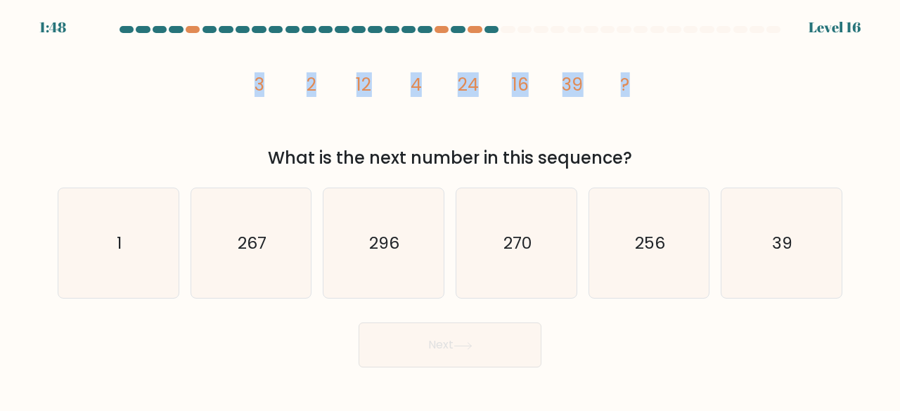
drag, startPoint x: 229, startPoint y: 81, endPoint x: 660, endPoint y: 82, distance: 430.3
click at [655, 86] on div "image/svg+xml 3 2 12 4 24 16 39 ? What is the next number in this sequence?" at bounding box center [450, 105] width 802 height 132
copy g "3 2 12 4 24 16 39 ?"
click at [264, 130] on icon "image/svg+xml 3 2 12 4 24 16 39 ?" at bounding box center [450, 91] width 418 height 105
click at [333, 112] on icon "image/svg+xml 3 2 12 4 24 16 39 ?" at bounding box center [450, 91] width 418 height 105
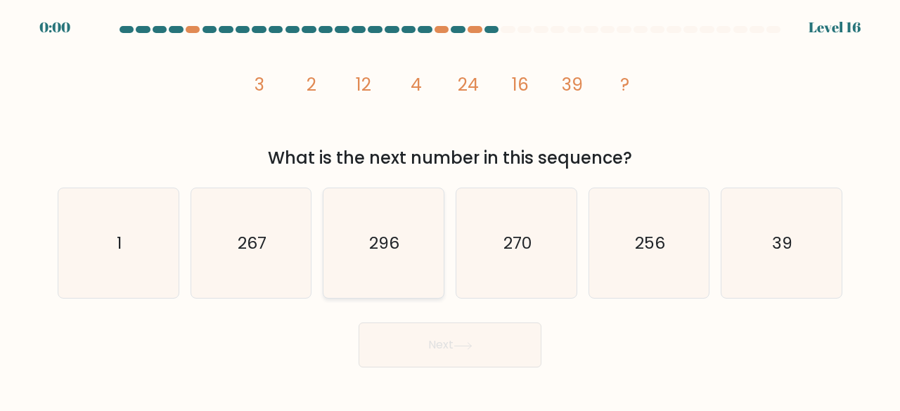
click at [357, 265] on icon "296" at bounding box center [383, 243] width 110 height 110
click at [450, 210] on input "c. 296" at bounding box center [450, 208] width 1 height 4
radio input "true"
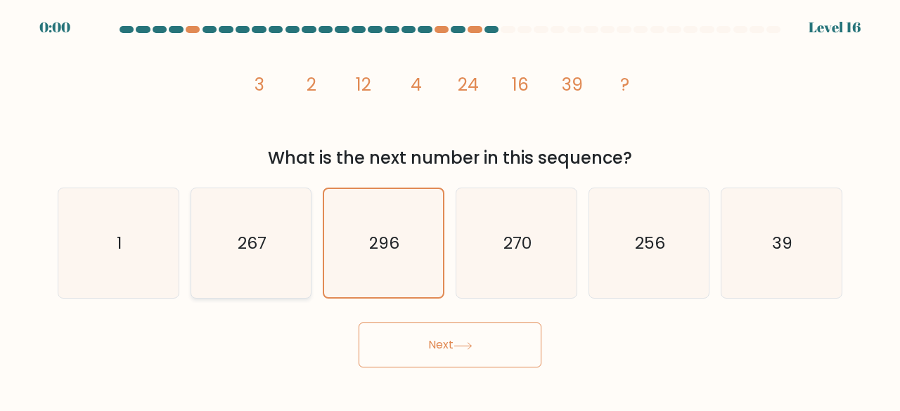
click at [255, 263] on icon "267" at bounding box center [251, 243] width 110 height 110
click at [450, 210] on input "b. 267" at bounding box center [450, 208] width 1 height 4
radio input "true"
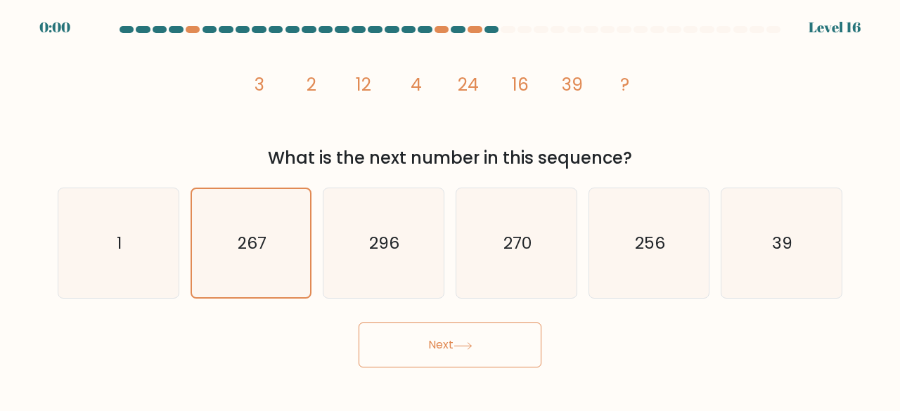
click at [402, 349] on div "Next" at bounding box center [450, 342] width 802 height 52
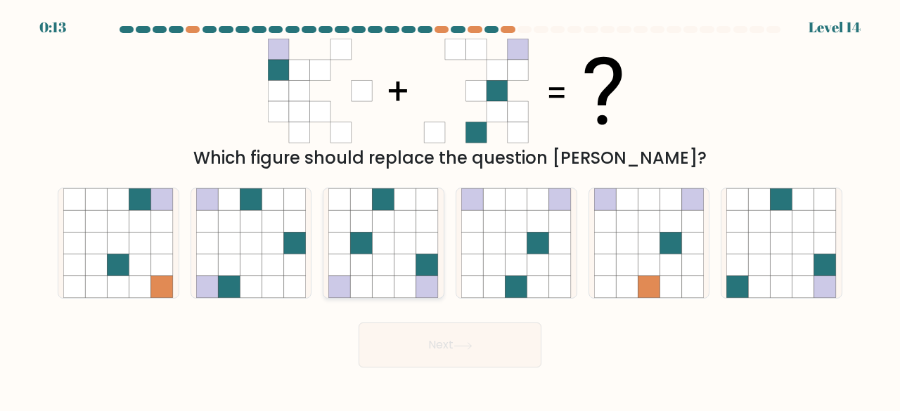
click at [399, 266] on icon at bounding box center [405, 266] width 22 height 22
click at [450, 210] on input "c." at bounding box center [450, 208] width 1 height 4
radio input "true"
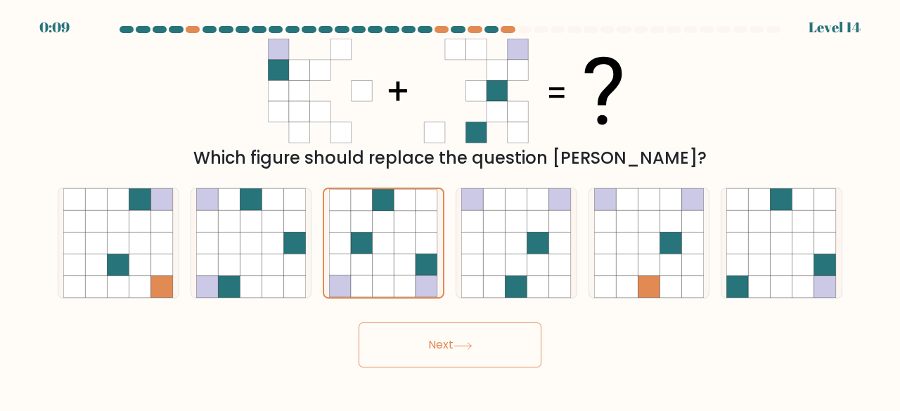
click at [433, 347] on button "Next" at bounding box center [450, 345] width 183 height 45
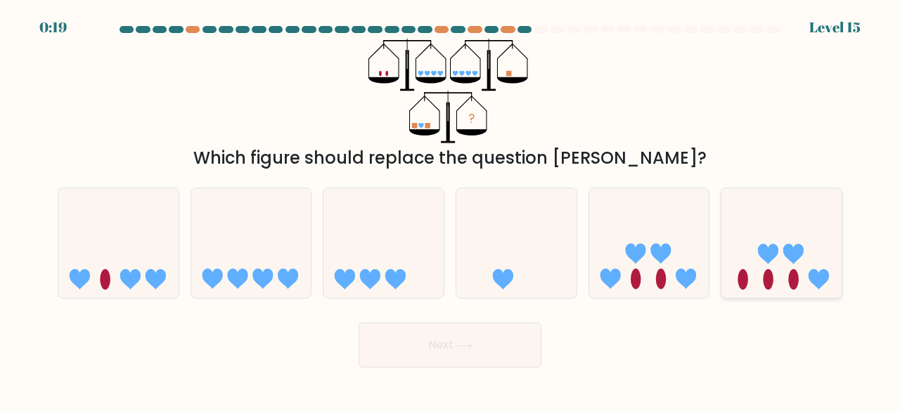
click at [773, 266] on icon at bounding box center [781, 242] width 120 height 99
click at [451, 210] on input "f." at bounding box center [450, 208] width 1 height 4
radio input "true"
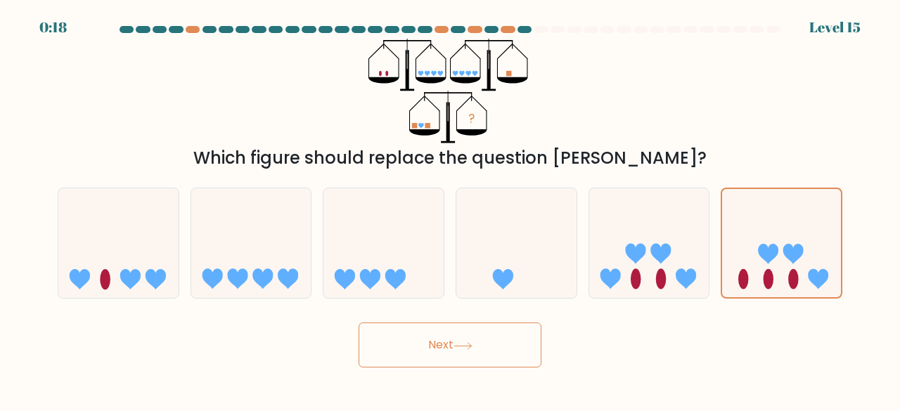
click at [492, 347] on button "Next" at bounding box center [450, 345] width 183 height 45
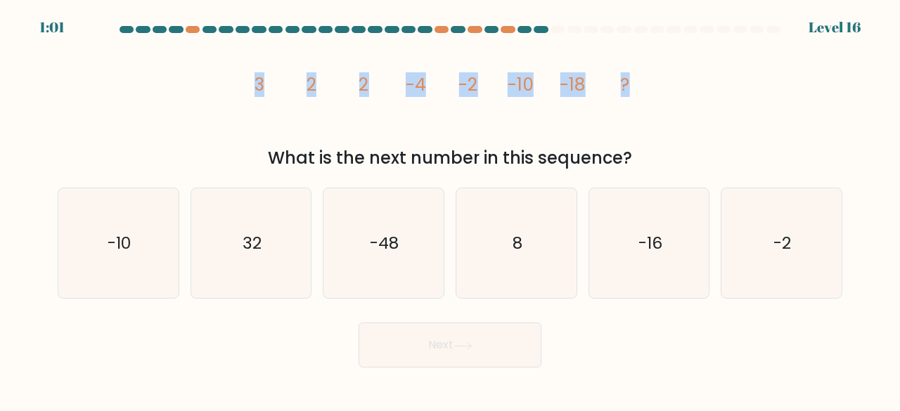
drag, startPoint x: 239, startPoint y: 79, endPoint x: 681, endPoint y: 78, distance: 441.6
click at [681, 78] on div "image/svg+xml 3 2 2 -4 -2 -10 -18 ? What is the next number in this sequence?" at bounding box center [450, 105] width 802 height 132
copy g "3 2 2 -4 -2 -10 -18 ?"
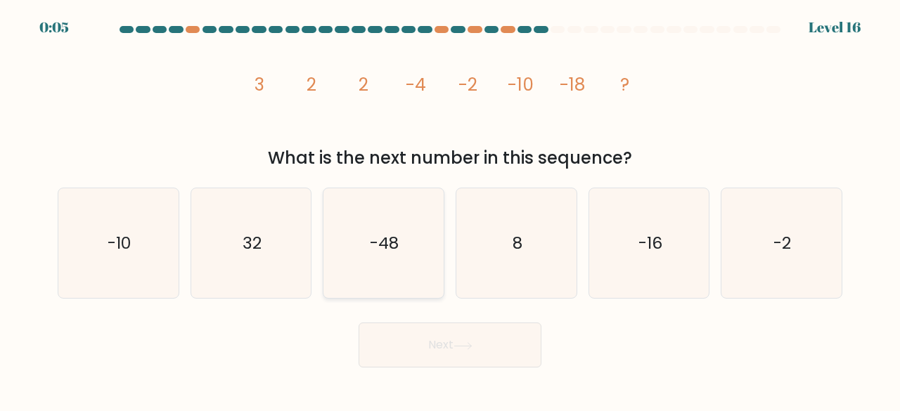
click at [371, 247] on text "-48" at bounding box center [385, 242] width 29 height 23
click at [450, 210] on input "c. -48" at bounding box center [450, 208] width 1 height 4
radio input "true"
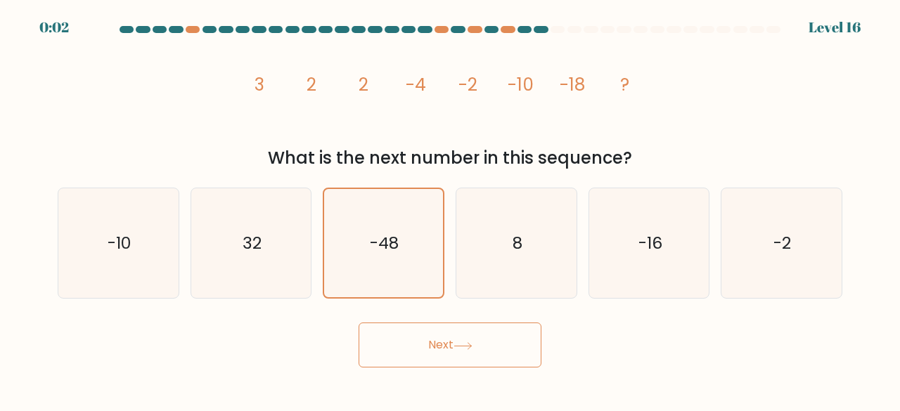
click at [440, 345] on button "Next" at bounding box center [450, 345] width 183 height 45
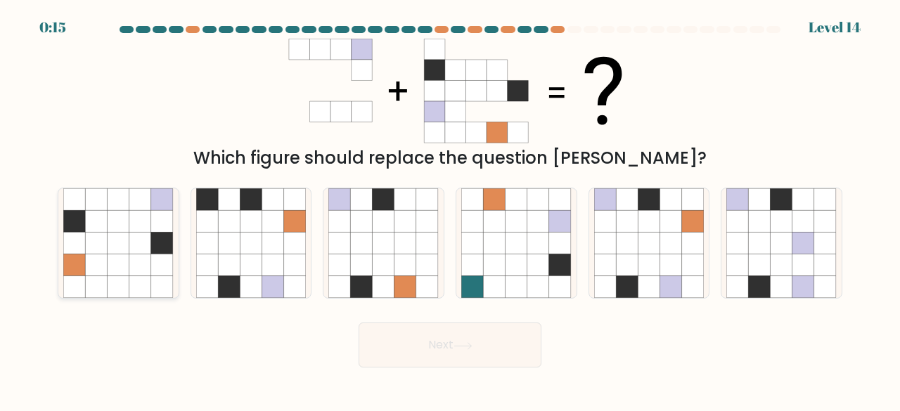
click at [111, 259] on icon at bounding box center [119, 266] width 22 height 22
click at [450, 210] on input "a." at bounding box center [450, 208] width 1 height 4
radio input "true"
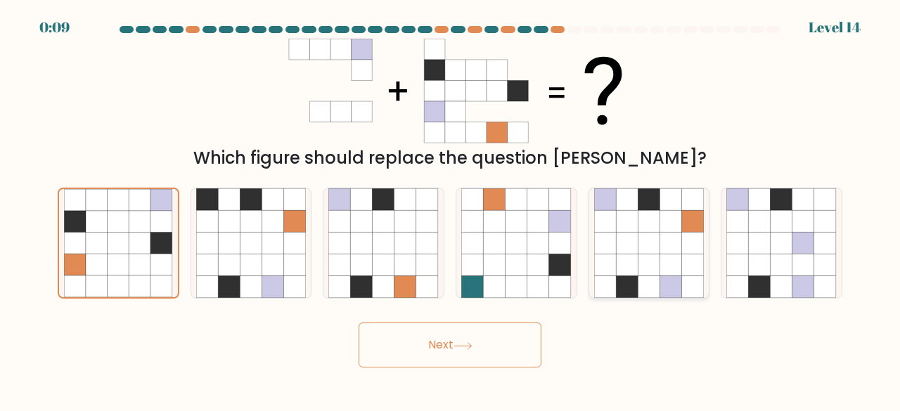
click at [643, 265] on icon at bounding box center [649, 266] width 22 height 22
click at [451, 210] on input "e." at bounding box center [450, 208] width 1 height 4
radio input "true"
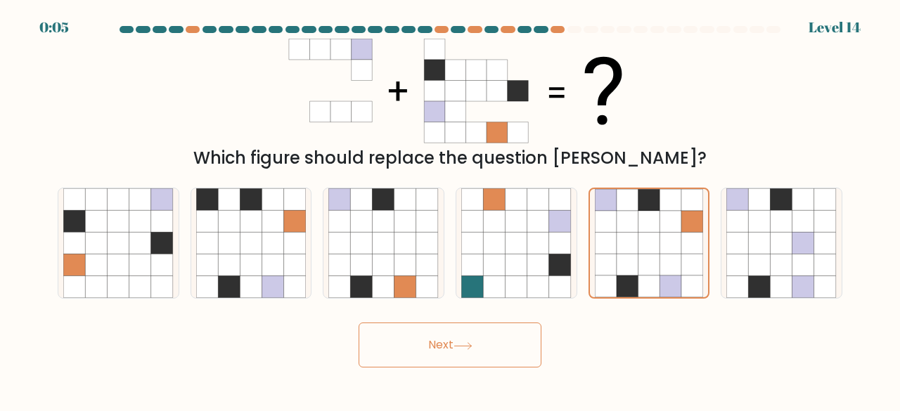
click at [433, 338] on button "Next" at bounding box center [450, 345] width 183 height 45
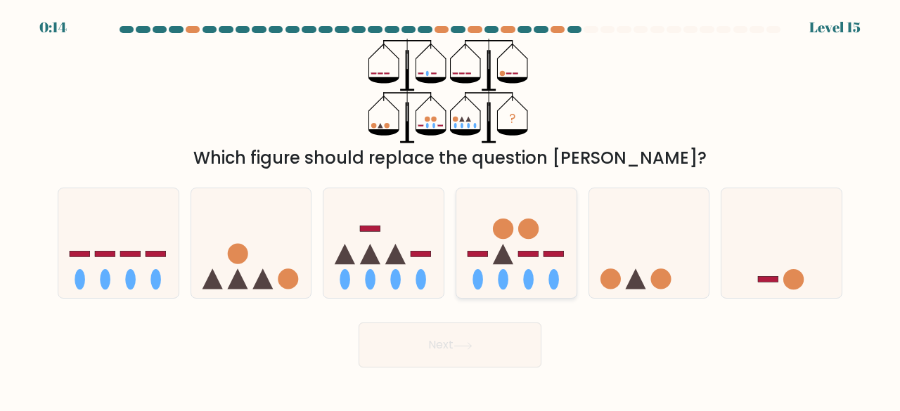
click at [495, 265] on icon at bounding box center [516, 242] width 120 height 99
click at [451, 210] on input "d." at bounding box center [450, 208] width 1 height 4
radio input "true"
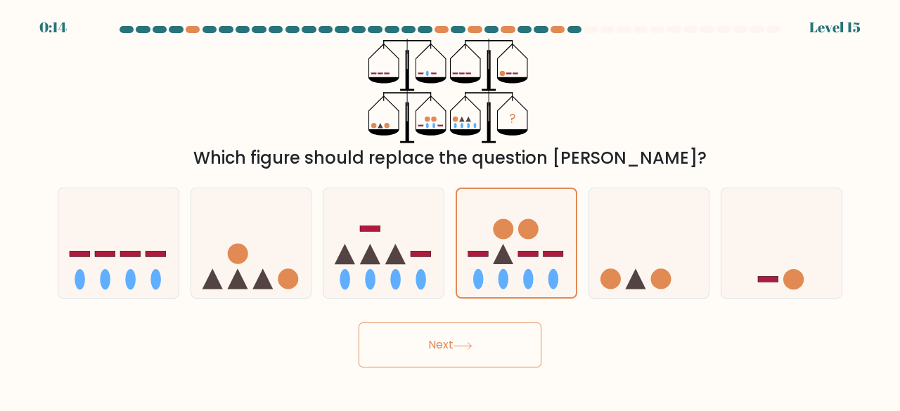
click at [499, 344] on button "Next" at bounding box center [450, 345] width 183 height 45
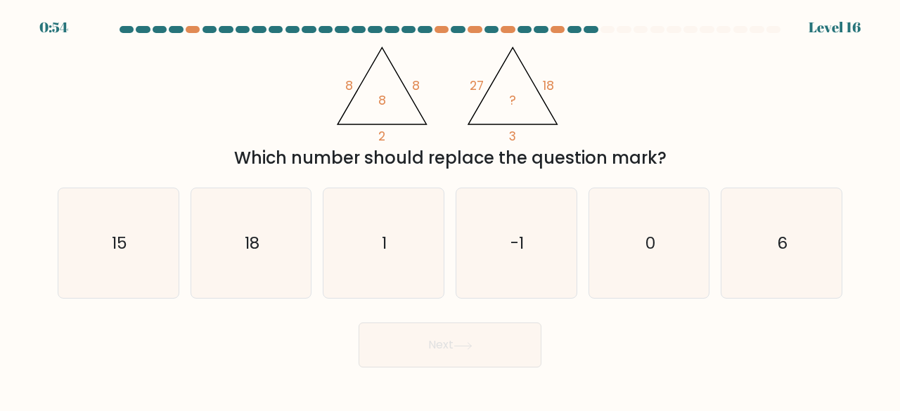
click at [349, 89] on tspan "8" at bounding box center [349, 86] width 8 height 18
click at [248, 268] on icon "18" at bounding box center [251, 243] width 110 height 110
click at [450, 210] on input "b. 18" at bounding box center [450, 208] width 1 height 4
radio input "true"
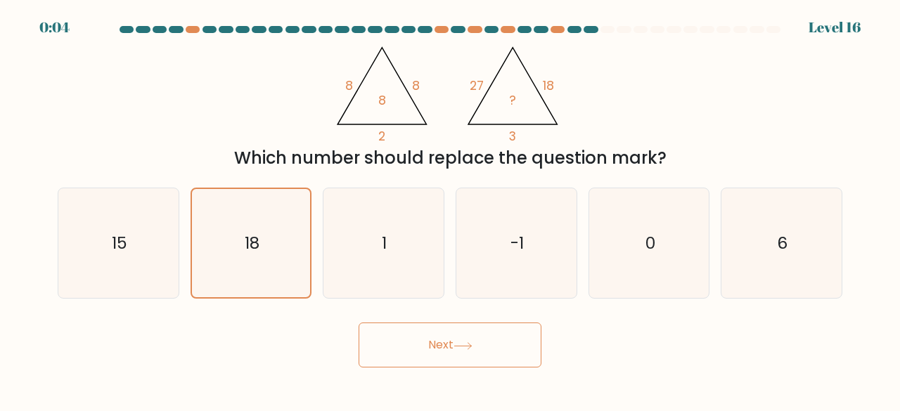
click at [455, 352] on button "Next" at bounding box center [450, 345] width 183 height 45
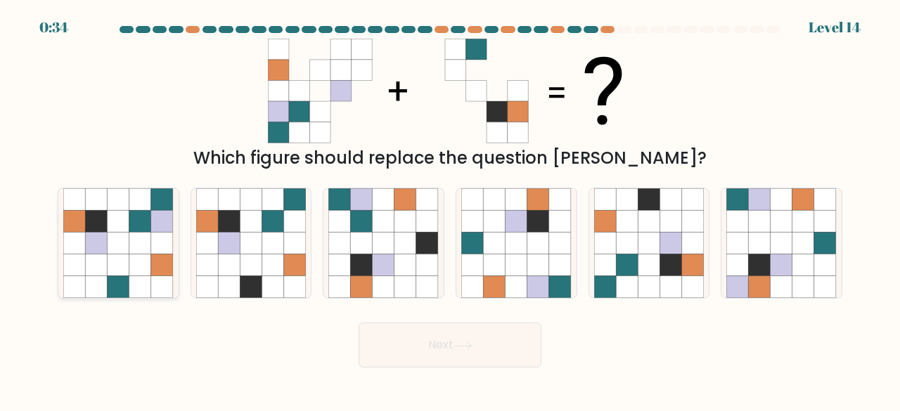
click at [143, 271] on icon at bounding box center [140, 266] width 22 height 22
click at [450, 210] on input "a." at bounding box center [450, 208] width 1 height 4
radio input "true"
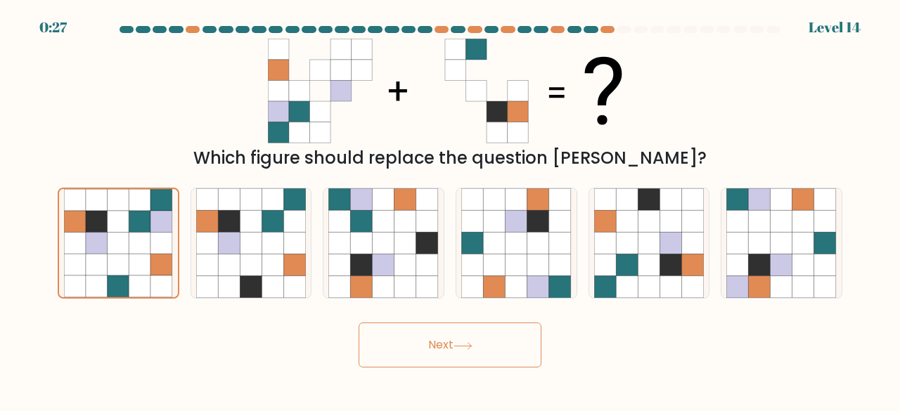
click at [477, 356] on button "Next" at bounding box center [450, 345] width 183 height 45
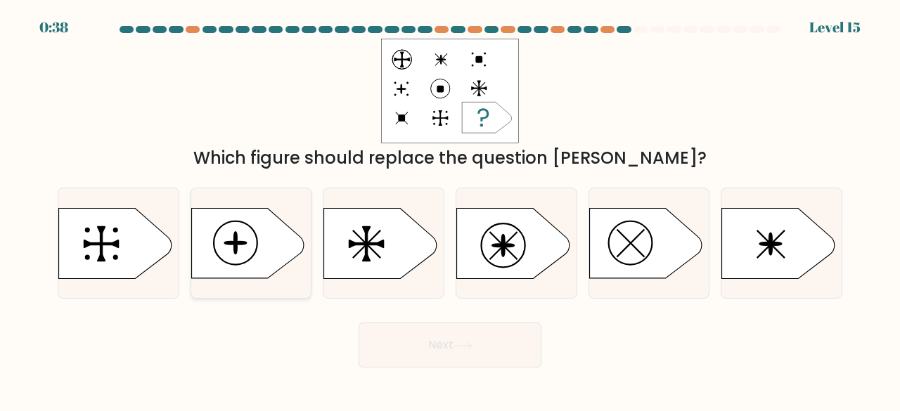
click at [276, 238] on icon at bounding box center [247, 243] width 112 height 70
click at [450, 210] on input "b." at bounding box center [450, 208] width 1 height 4
radio input "true"
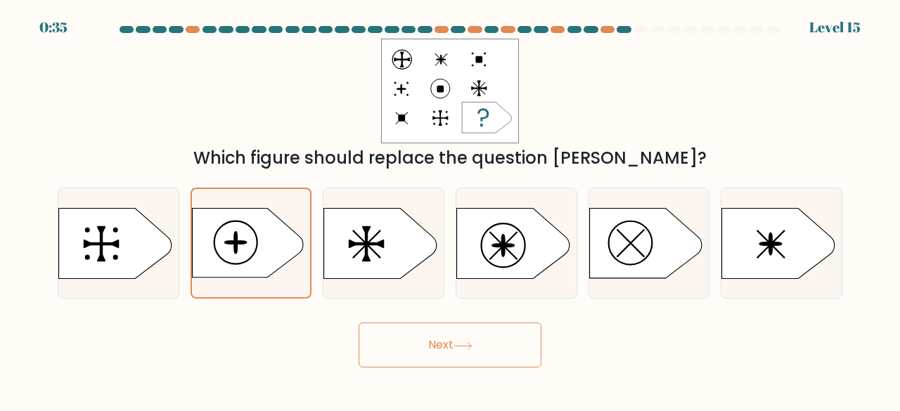
click at [487, 355] on button "Next" at bounding box center [450, 345] width 183 height 45
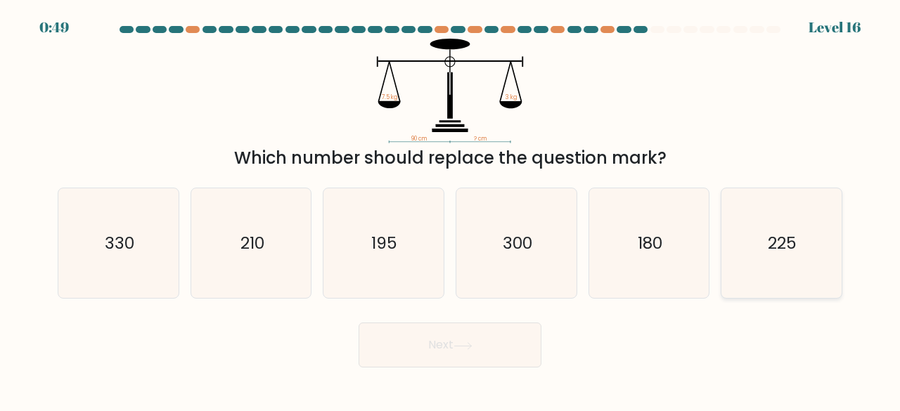
click at [802, 267] on icon "225" at bounding box center [781, 243] width 110 height 110
click at [451, 210] on input "f. 225" at bounding box center [450, 208] width 1 height 4
radio input "true"
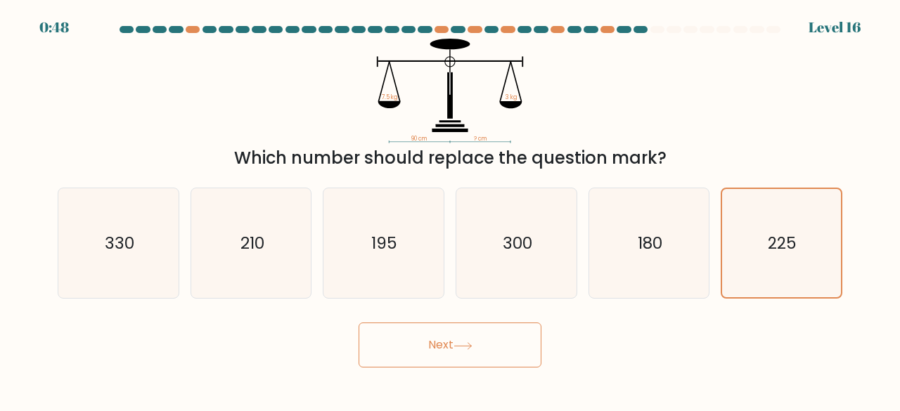
click at [515, 348] on button "Next" at bounding box center [450, 345] width 183 height 45
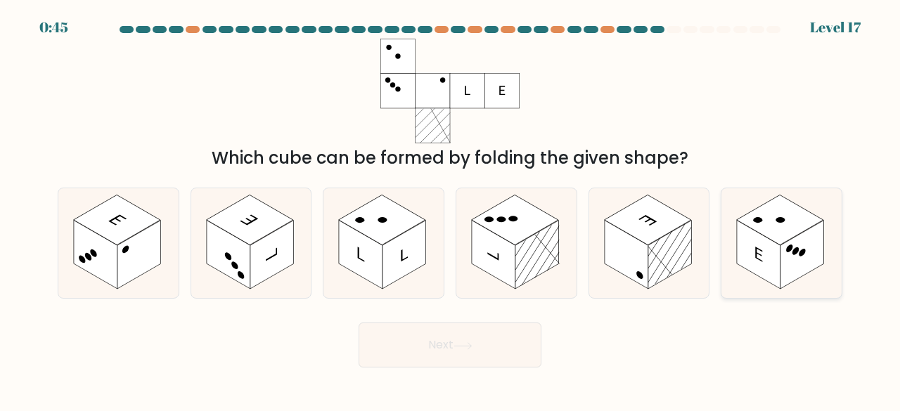
click at [794, 242] on rect at bounding box center [802, 255] width 44 height 69
click at [451, 210] on input "f." at bounding box center [450, 208] width 1 height 4
radio input "true"
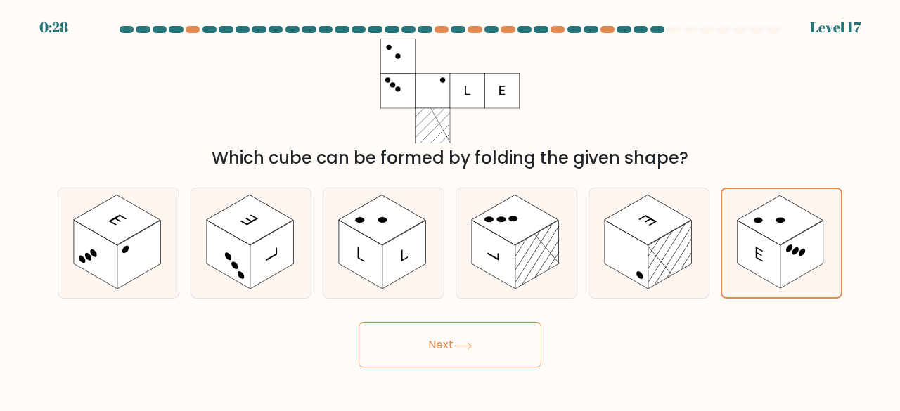
click at [496, 346] on button "Next" at bounding box center [450, 345] width 183 height 45
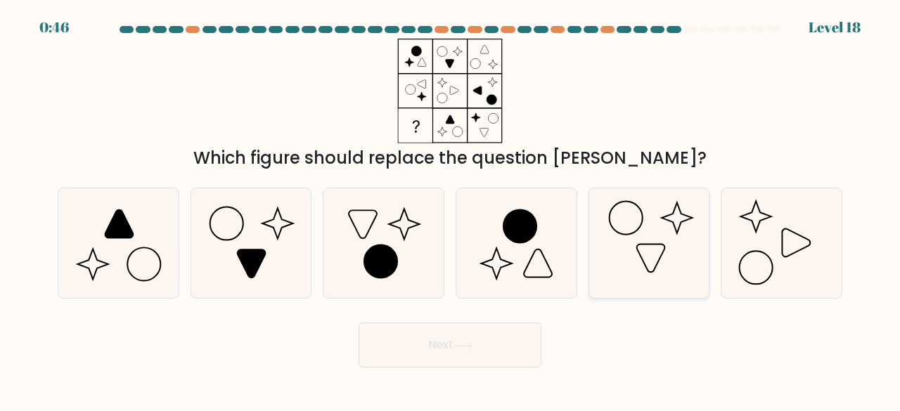
click at [625, 247] on icon at bounding box center [649, 243] width 110 height 110
click at [451, 210] on input "e." at bounding box center [450, 208] width 1 height 4
radio input "true"
click at [457, 347] on icon at bounding box center [463, 346] width 19 height 8
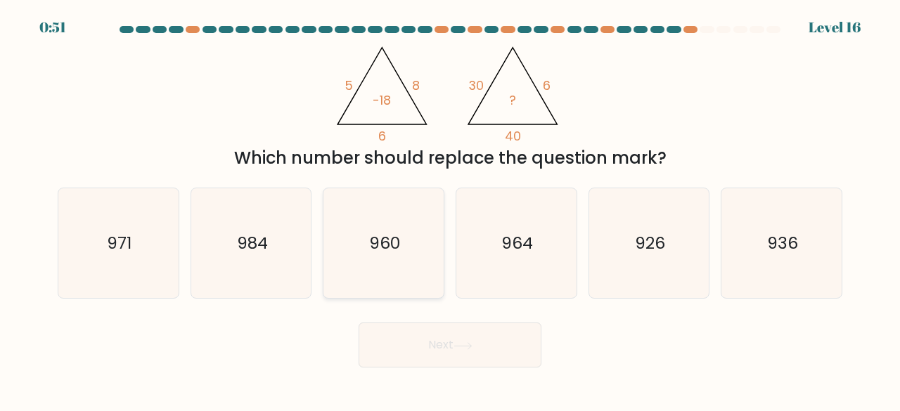
click at [387, 242] on text "960" at bounding box center [384, 242] width 31 height 23
click at [450, 210] on input "c. 960" at bounding box center [450, 208] width 1 height 4
radio input "true"
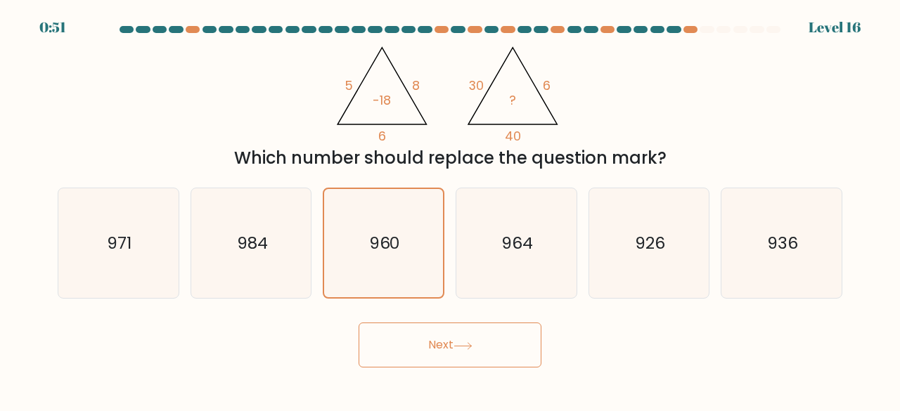
click at [490, 338] on button "Next" at bounding box center [450, 345] width 183 height 45
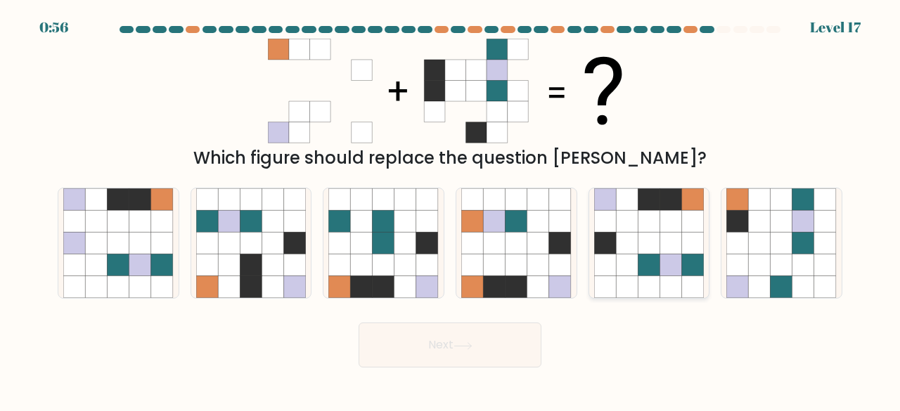
drag, startPoint x: 642, startPoint y: 248, endPoint x: 660, endPoint y: 250, distance: 17.6
click at [643, 248] on icon at bounding box center [649, 244] width 22 height 22
click at [451, 210] on input "e." at bounding box center [450, 208] width 1 height 4
radio input "true"
click at [497, 349] on button "Next" at bounding box center [450, 345] width 183 height 45
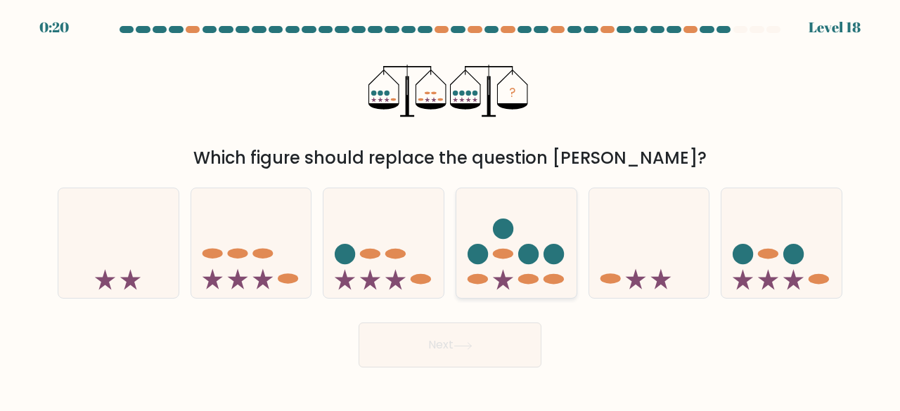
click at [473, 265] on icon at bounding box center [516, 242] width 120 height 99
click at [451, 210] on input "d." at bounding box center [450, 208] width 1 height 4
radio input "true"
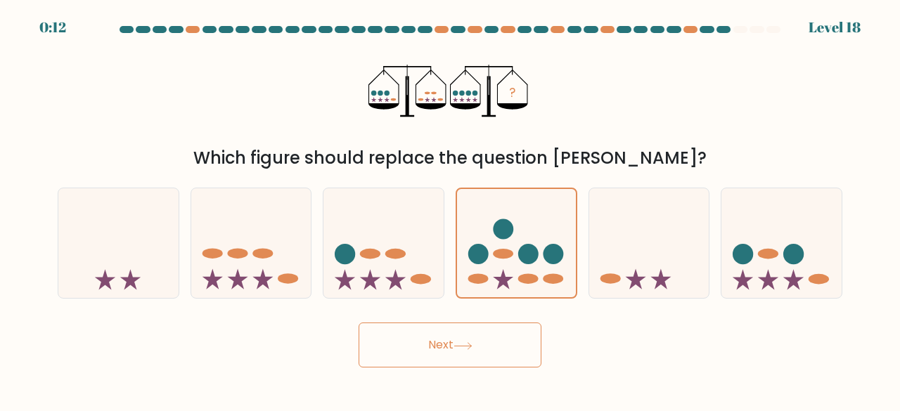
click at [438, 347] on button "Next" at bounding box center [450, 345] width 183 height 45
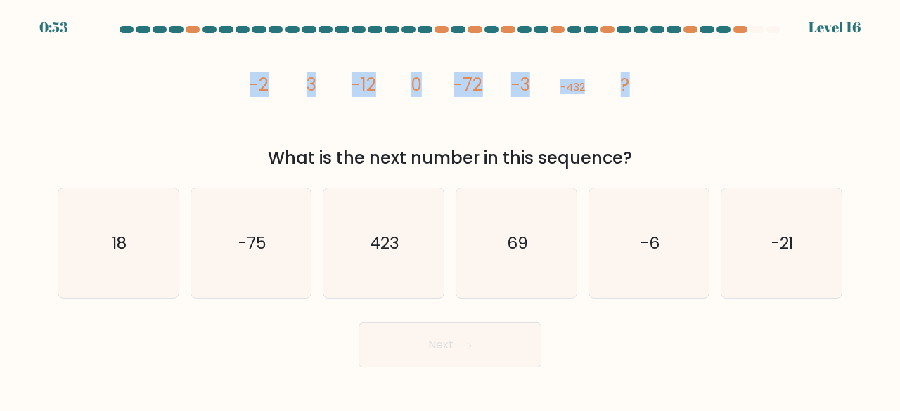
drag, startPoint x: 233, startPoint y: 85, endPoint x: 645, endPoint y: 68, distance: 411.7
click at [655, 78] on div "image/svg+xml -2 3 -12 0 -72 -3 -432 ? What is the next number in this sequence?" at bounding box center [450, 105] width 802 height 132
copy g "-2 3 -12 0 -72 -3 -432 ?"
click at [565, 251] on icon "69" at bounding box center [516, 243] width 110 height 110
click at [451, 210] on input "d. 69" at bounding box center [450, 208] width 1 height 4
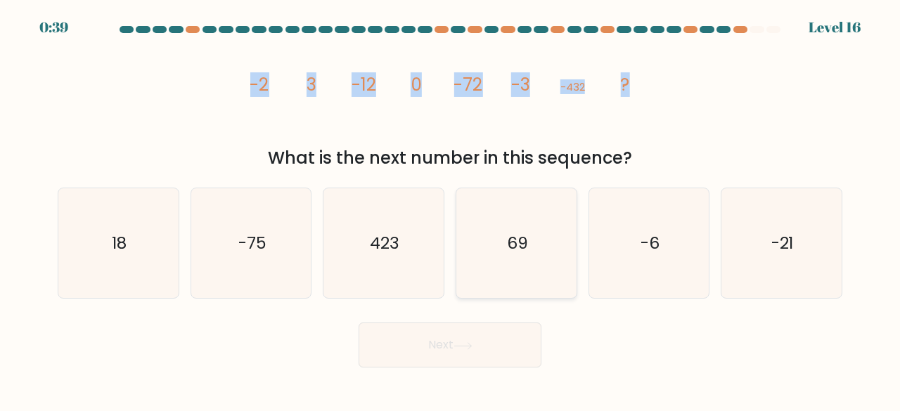
radio input "true"
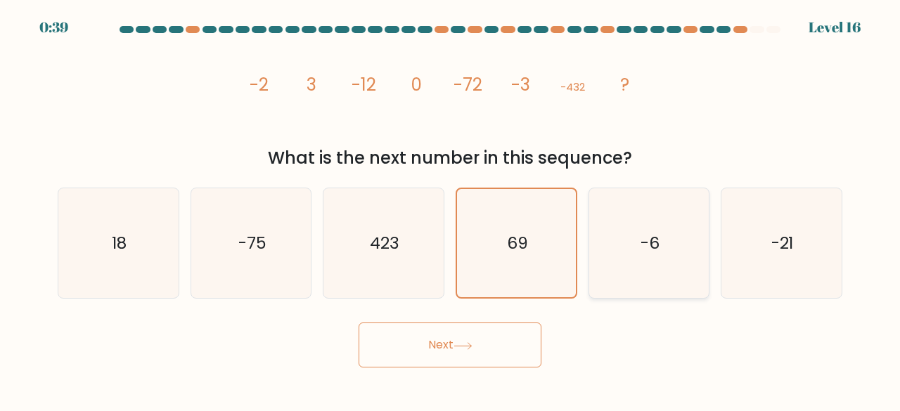
click at [605, 257] on icon "-6" at bounding box center [649, 243] width 110 height 110
click at [451, 210] on input "e. -6" at bounding box center [450, 208] width 1 height 4
radio input "true"
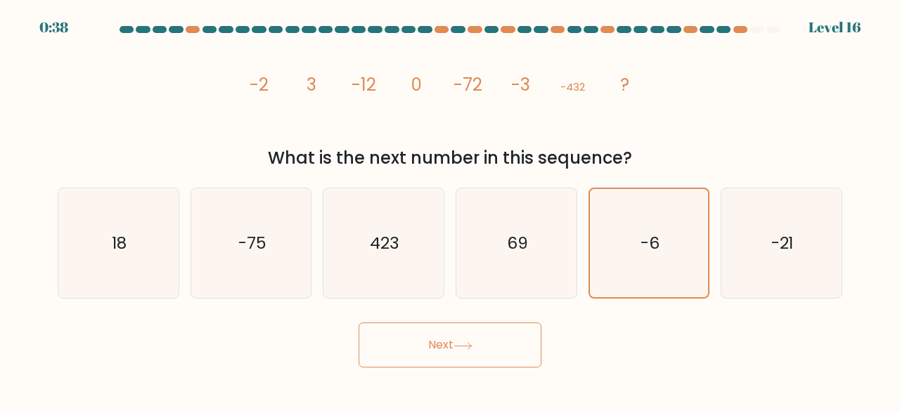
click at [510, 345] on button "Next" at bounding box center [450, 345] width 183 height 45
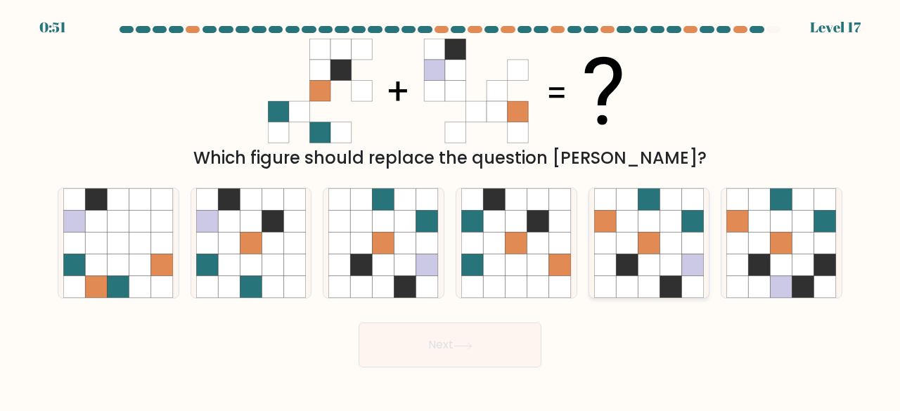
click at [628, 262] on icon at bounding box center [627, 266] width 22 height 22
click at [451, 210] on input "e." at bounding box center [450, 208] width 1 height 4
radio input "true"
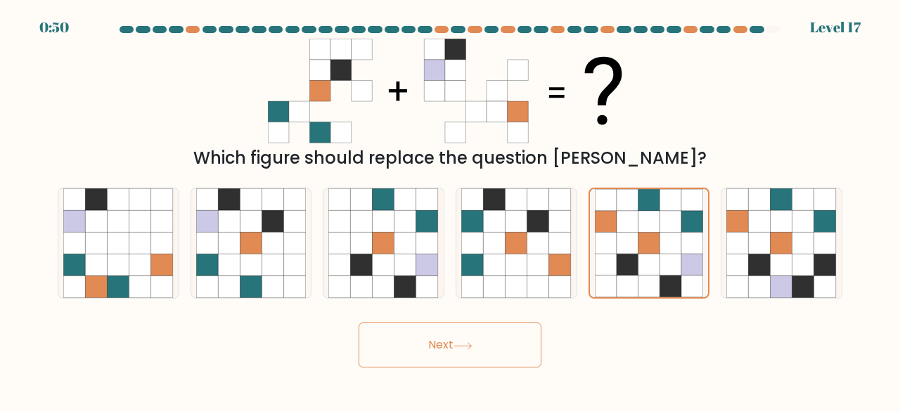
click at [505, 340] on button "Next" at bounding box center [450, 345] width 183 height 45
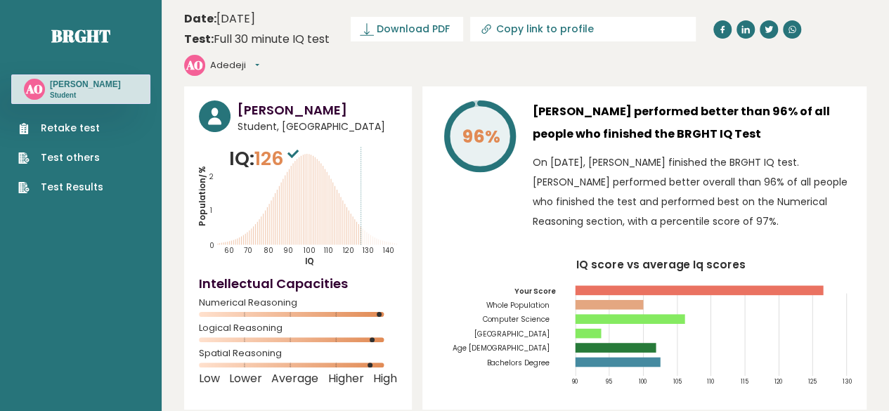
click at [259, 58] on button "Adedeji" at bounding box center [234, 65] width 49 height 14
click at [283, 98] on link "Profile" at bounding box center [247, 108] width 72 height 20
click at [259, 58] on button "Adedeji" at bounding box center [234, 65] width 49 height 14
click at [283, 98] on link "Profile" at bounding box center [247, 108] width 72 height 20
click at [259, 58] on button "Adedeji" at bounding box center [234, 65] width 49 height 14
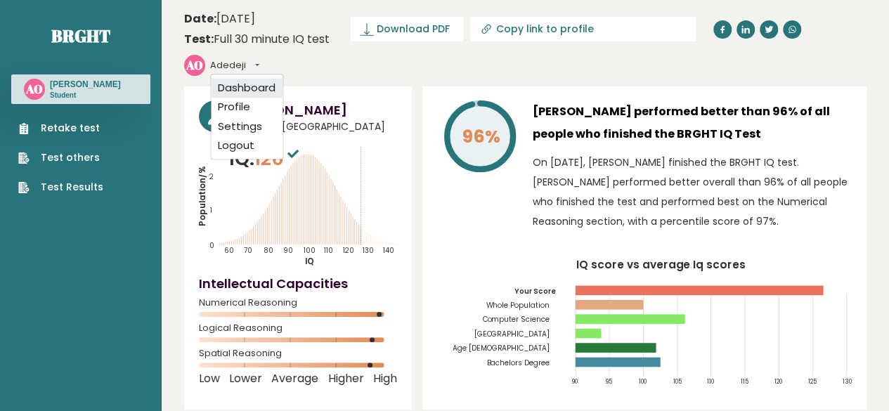
click at [283, 78] on link "Dashboard" at bounding box center [247, 88] width 72 height 20
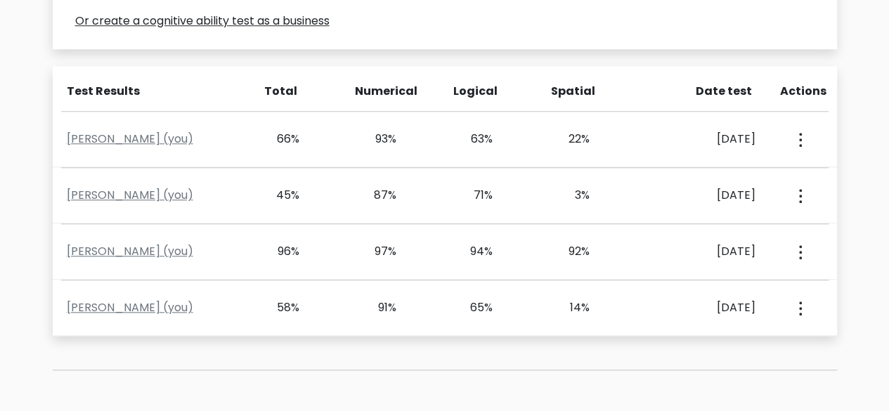
scroll to position [568, 0]
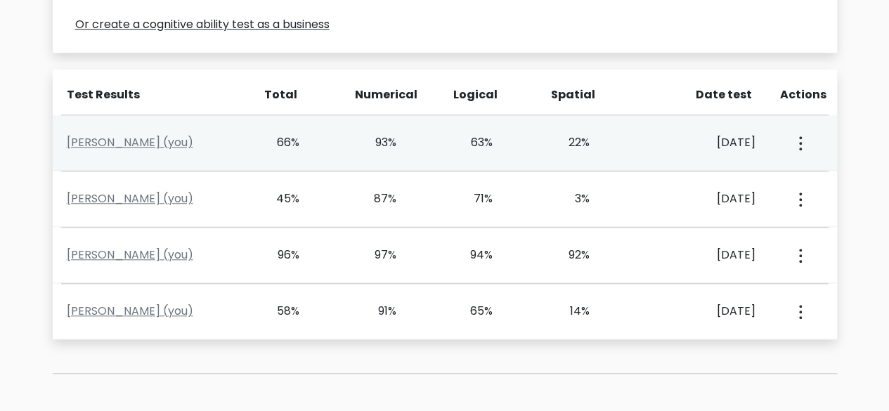
click at [799, 139] on icon "button" at bounding box center [800, 143] width 3 height 14
click at [747, 182] on link "View Profile" at bounding box center [748, 183] width 111 height 22
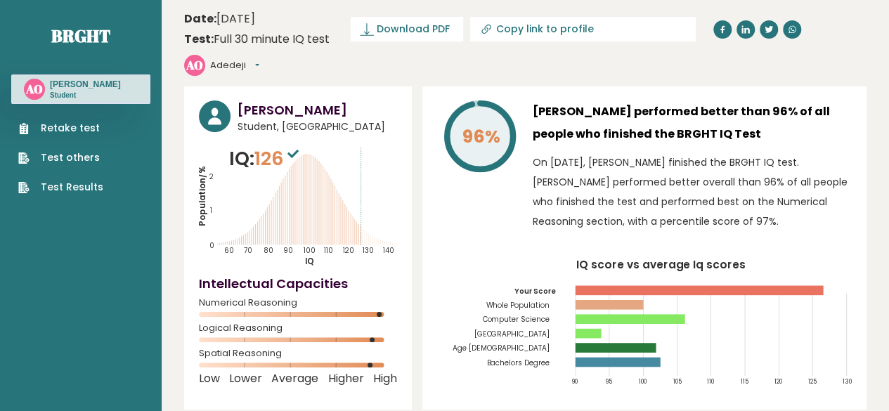
click at [259, 58] on button "Adedeji" at bounding box center [234, 65] width 49 height 14
click at [283, 78] on link "Dashboard" at bounding box center [247, 88] width 72 height 20
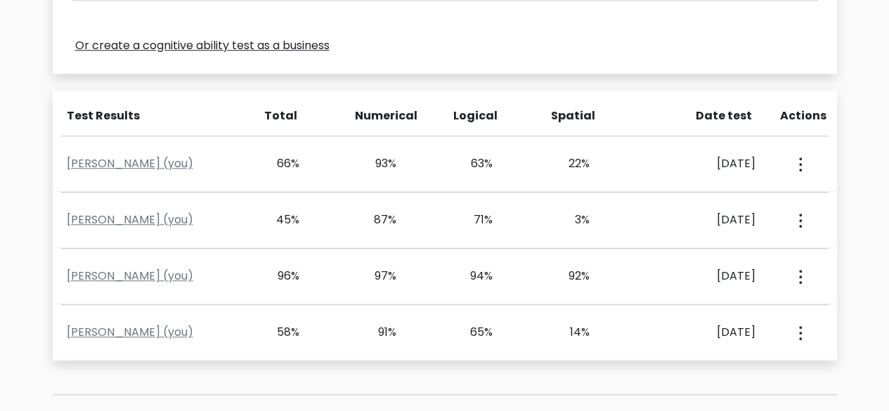
scroll to position [548, 0]
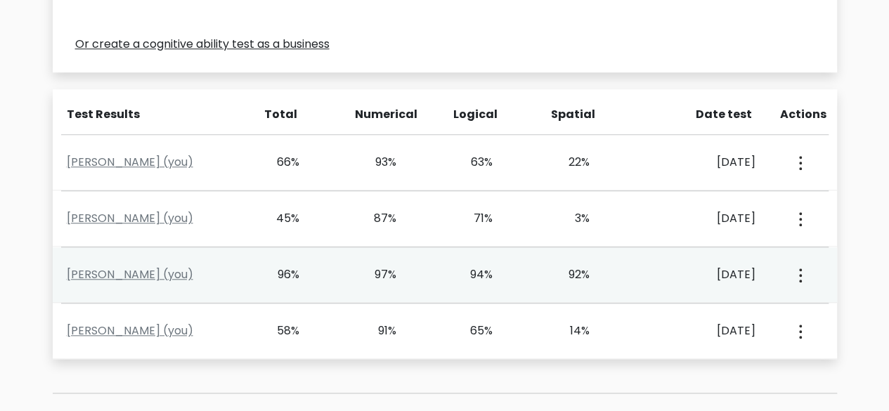
click at [799, 271] on icon "button" at bounding box center [800, 276] width 3 height 14
click at [772, 316] on link "View Profile" at bounding box center [748, 315] width 111 height 22
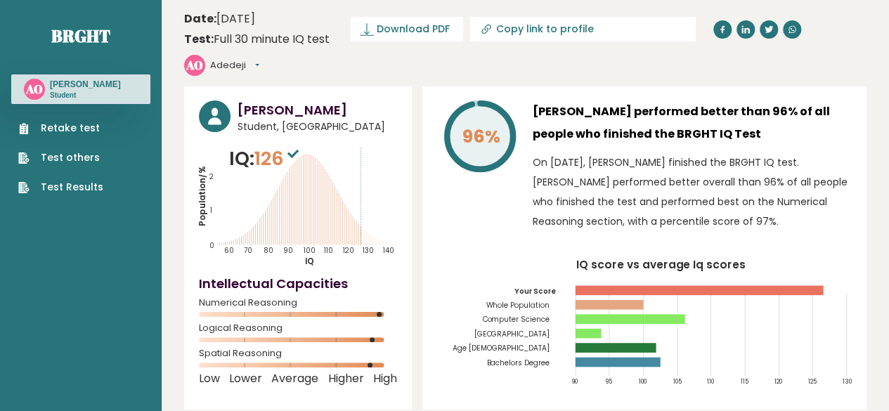
click at [259, 58] on button "Adedeji" at bounding box center [234, 65] width 49 height 14
click at [283, 78] on link "Dashboard" at bounding box center [247, 88] width 72 height 20
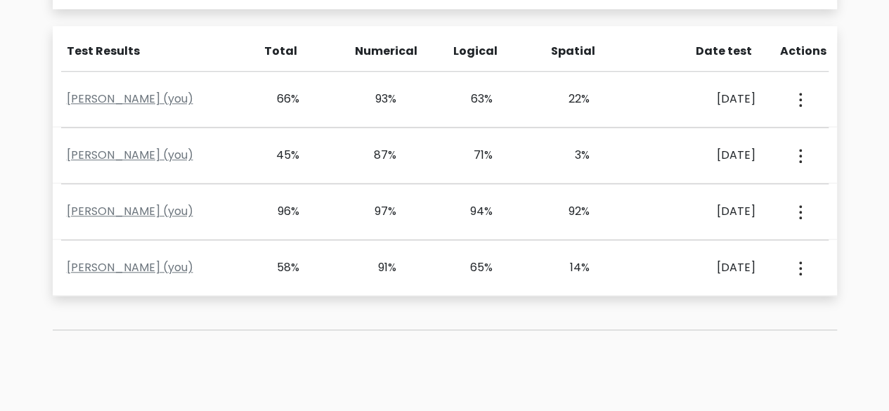
scroll to position [610, 0]
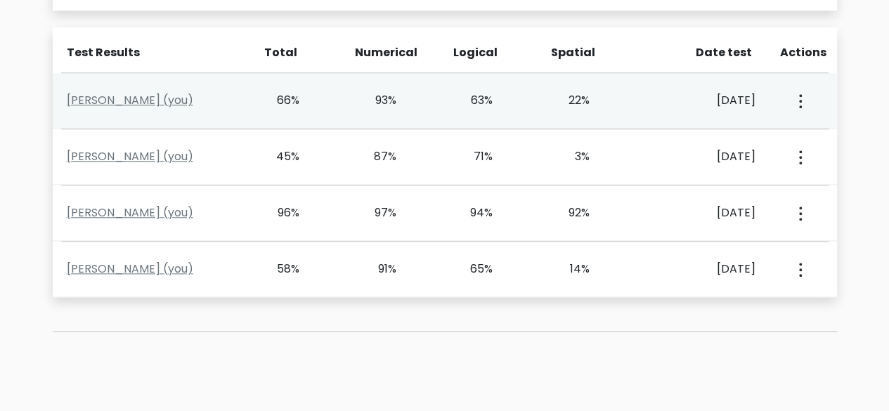
click at [803, 96] on button "button" at bounding box center [799, 101] width 11 height 44
click at [750, 141] on link "View Profile" at bounding box center [748, 141] width 111 height 22
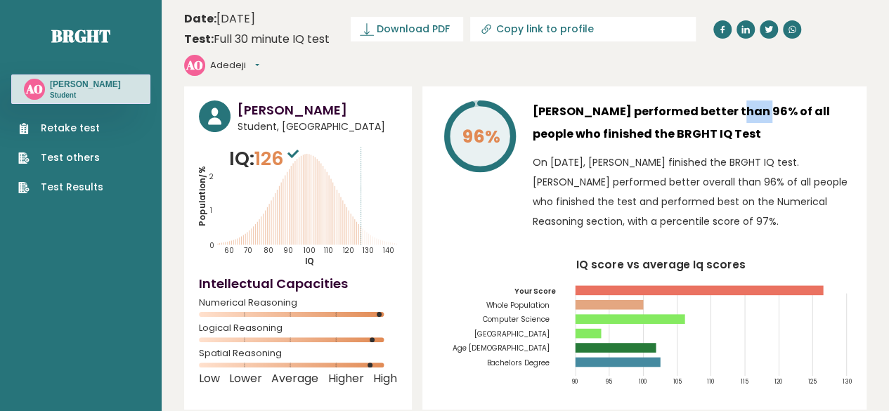
drag, startPoint x: 685, startPoint y: 89, endPoint x: 705, endPoint y: 79, distance: 23.0
click at [705, 101] on h3 "[PERSON_NAME] performed better than 96% of all people who finished the BRGHT IQ…" at bounding box center [692, 123] width 319 height 45
click at [728, 86] on div "96% [PERSON_NAME] performed better than 96% of all people who finished the BRGH…" at bounding box center [645, 247] width 444 height 323
click at [259, 58] on button "Adedeji" at bounding box center [234, 65] width 49 height 14
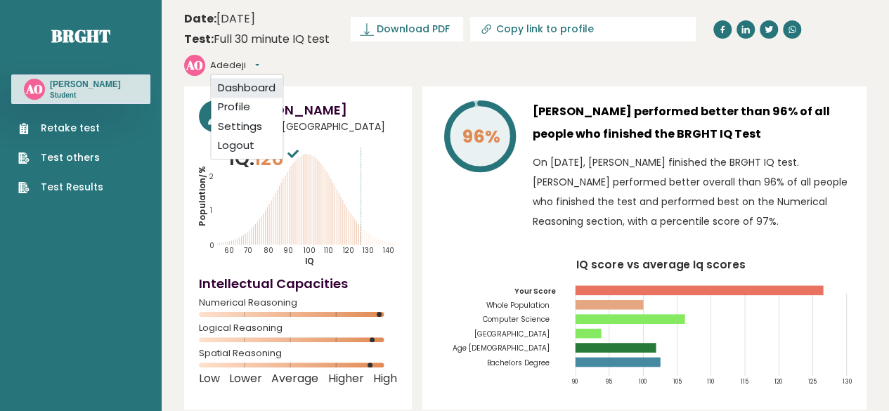
click at [283, 78] on link "Dashboard" at bounding box center [247, 88] width 72 height 20
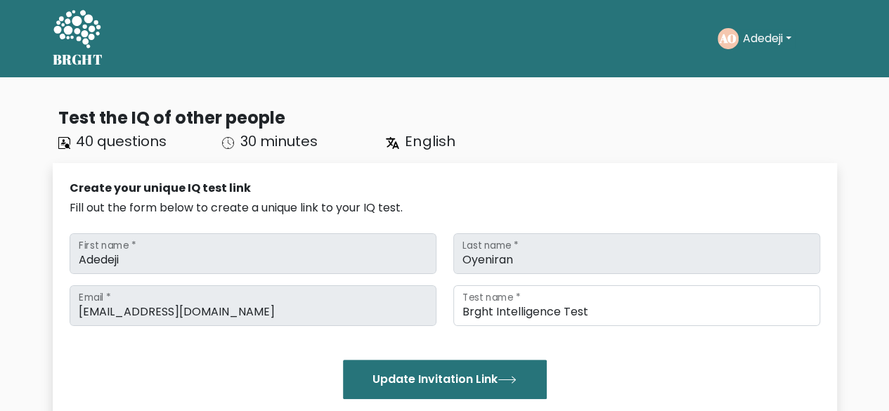
click at [787, 36] on button "Adedeji" at bounding box center [767, 39] width 57 height 18
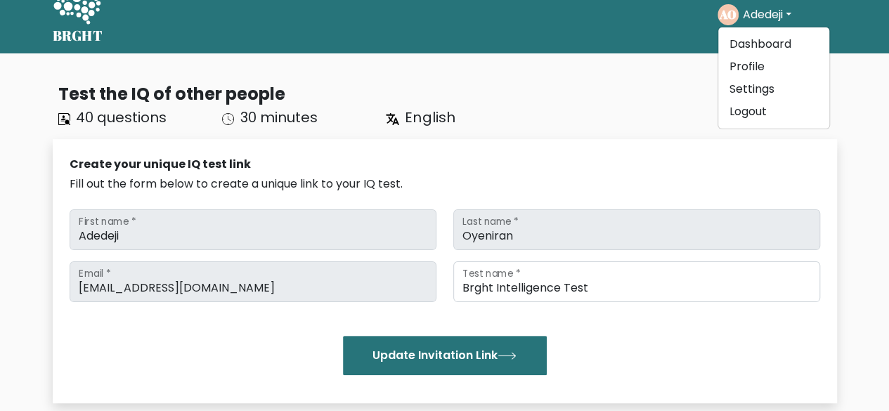
scroll to position [20, 0]
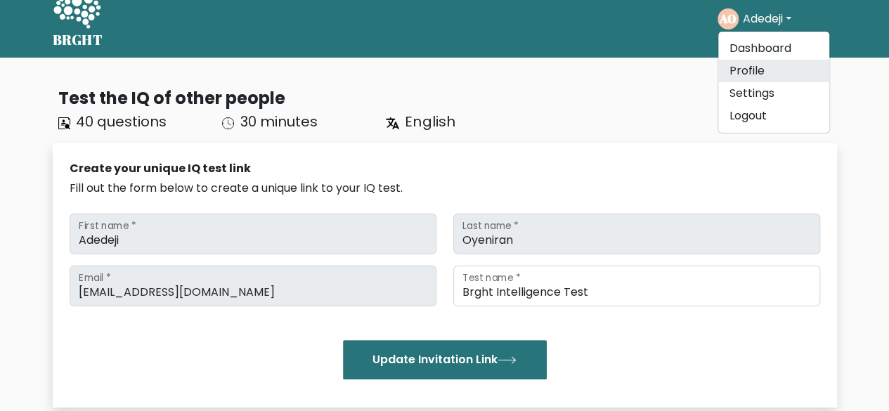
click at [765, 76] on link "Profile" at bounding box center [774, 71] width 111 height 22
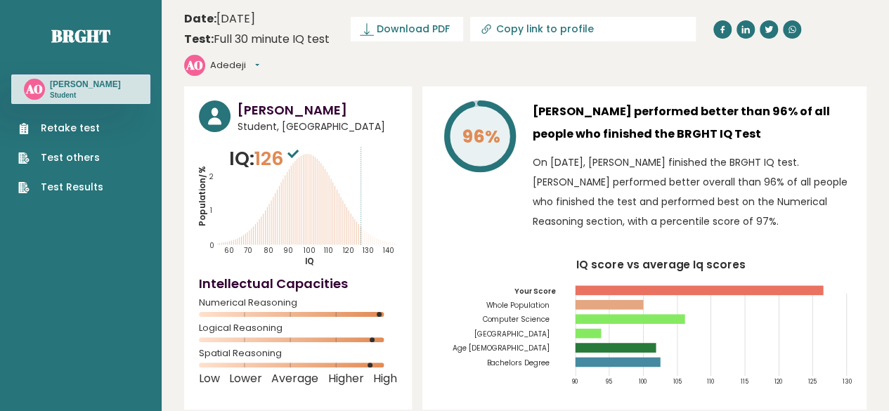
click at [259, 58] on button "Adedeji" at bounding box center [234, 65] width 49 height 14
click at [283, 117] on link "Settings" at bounding box center [247, 127] width 72 height 20
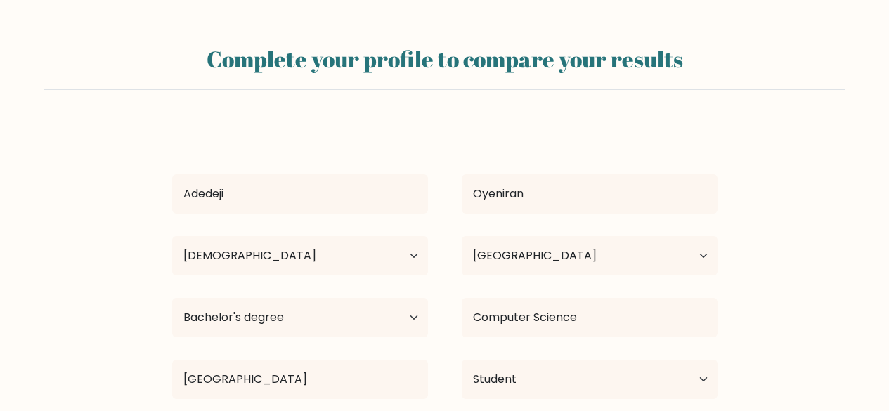
select select "18_24"
select select "NG"
select select "bachelors_degree"
select select "student"
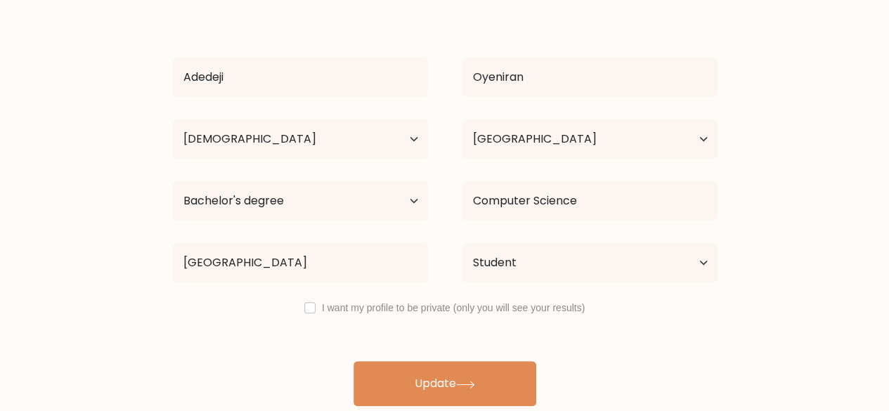
scroll to position [121, 0]
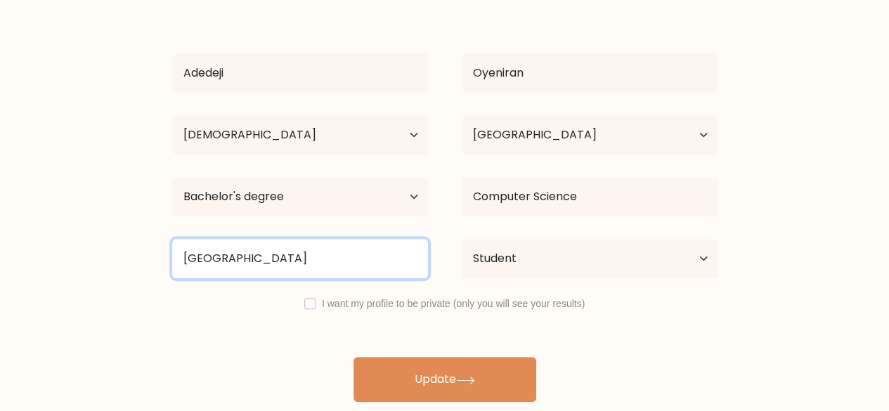
click at [346, 257] on input "[GEOGRAPHIC_DATA]" at bounding box center [300, 258] width 256 height 39
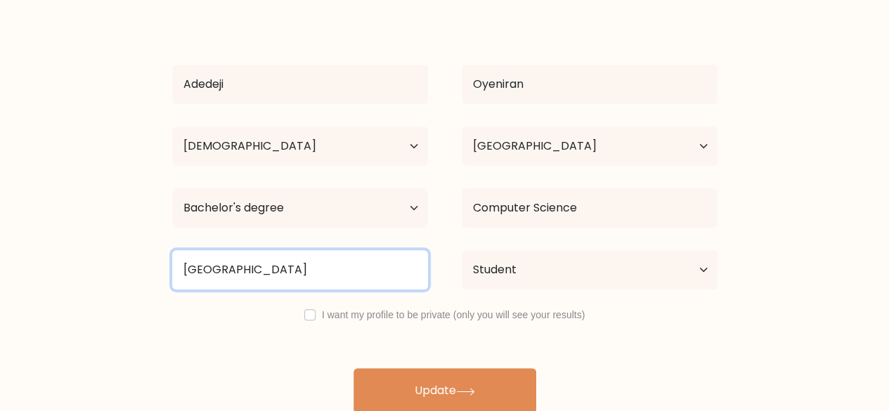
scroll to position [0, 0]
